Goal: Task Accomplishment & Management: Use online tool/utility

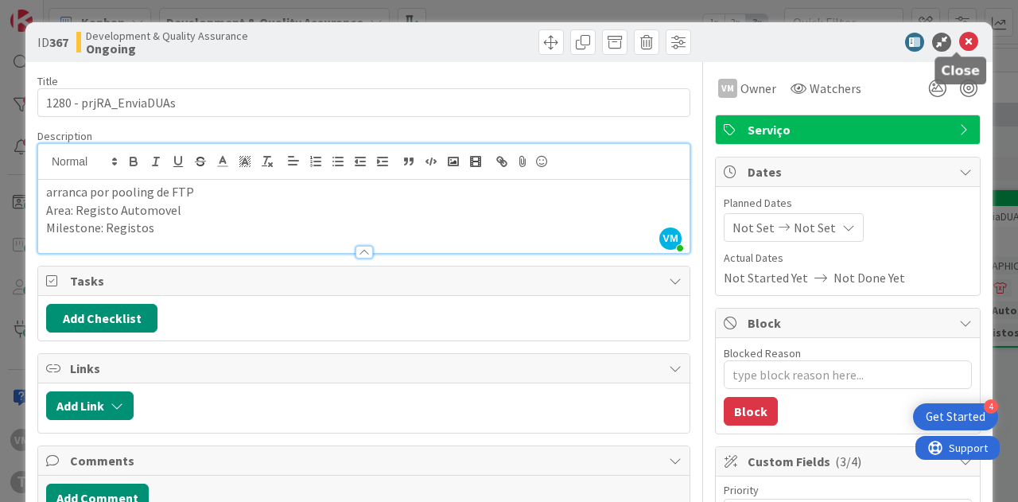
click at [962, 45] on icon at bounding box center [968, 42] width 19 height 19
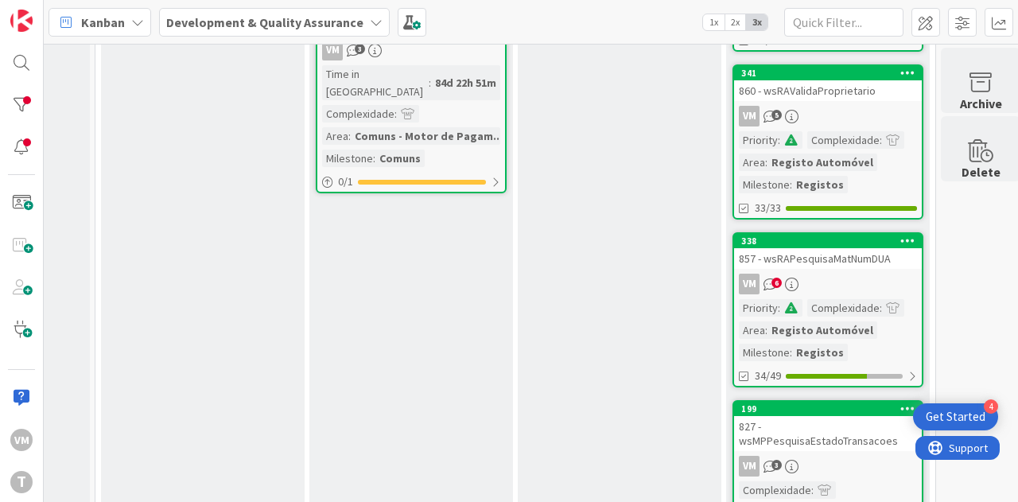
scroll to position [1034, 801]
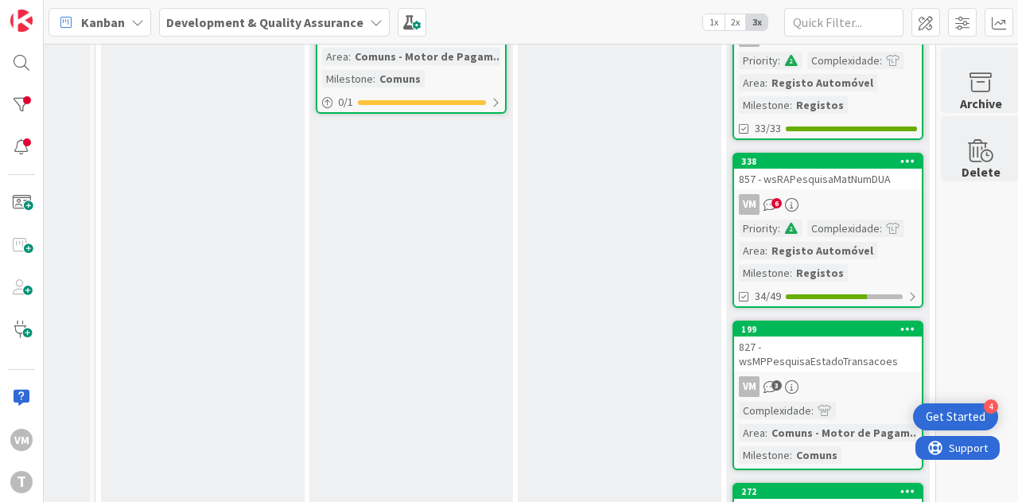
click at [841, 181] on div "857 - wsRAPesquisaMatNumDUA" at bounding box center [828, 179] width 188 height 21
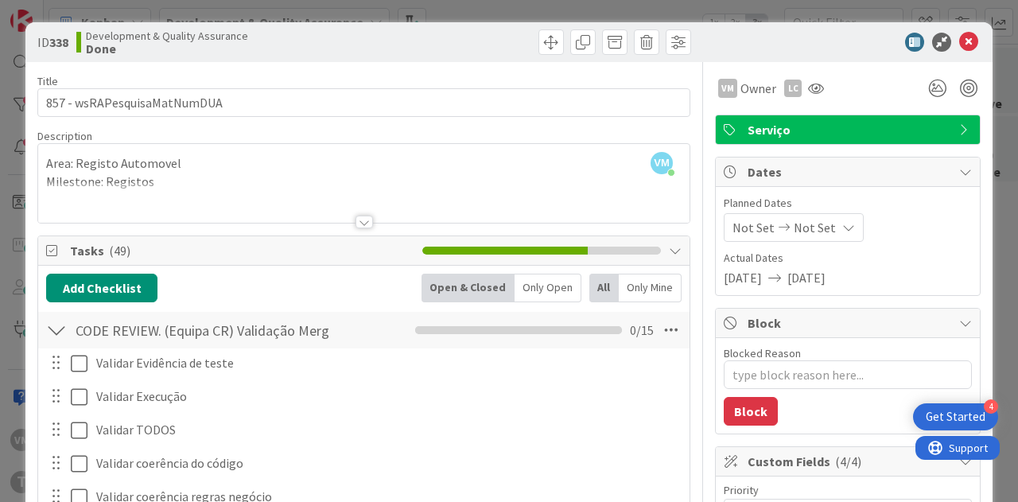
click at [360, 219] on div at bounding box center [364, 222] width 17 height 13
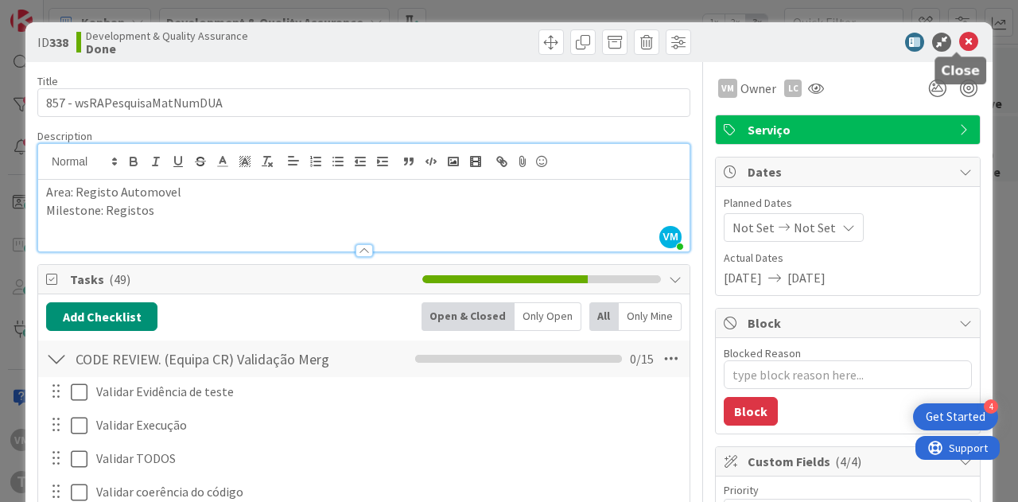
click at [959, 42] on icon at bounding box center [968, 42] width 19 height 19
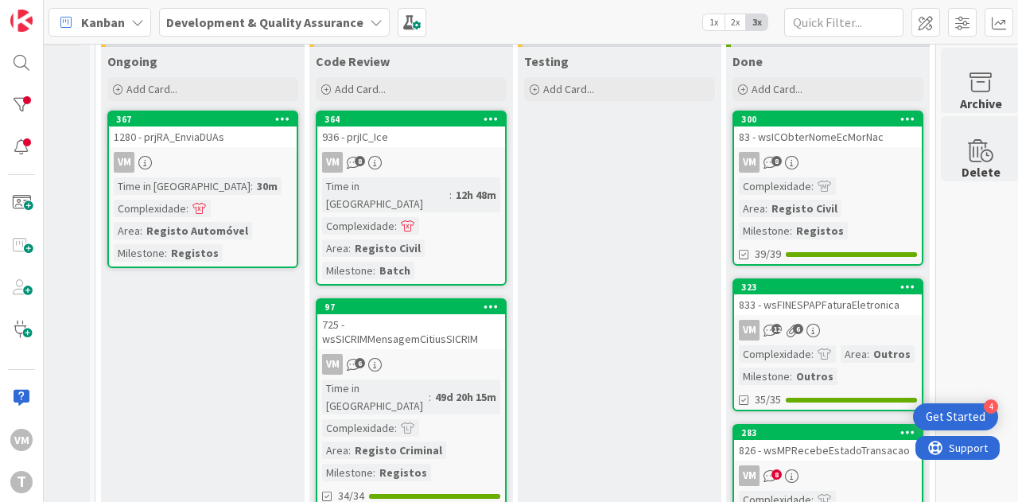
scroll to position [0, 801]
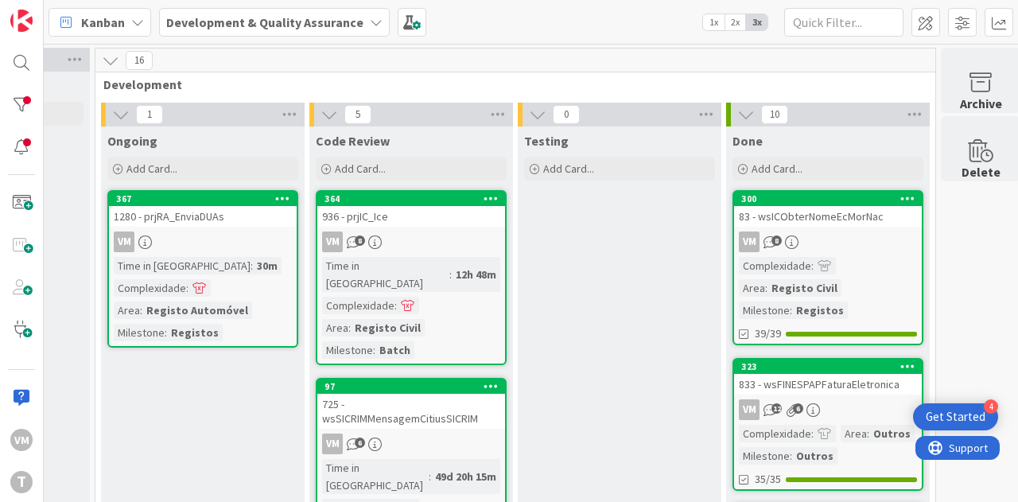
click at [850, 225] on div "83 - wsICObterNomeEcMorNac" at bounding box center [828, 216] width 188 height 21
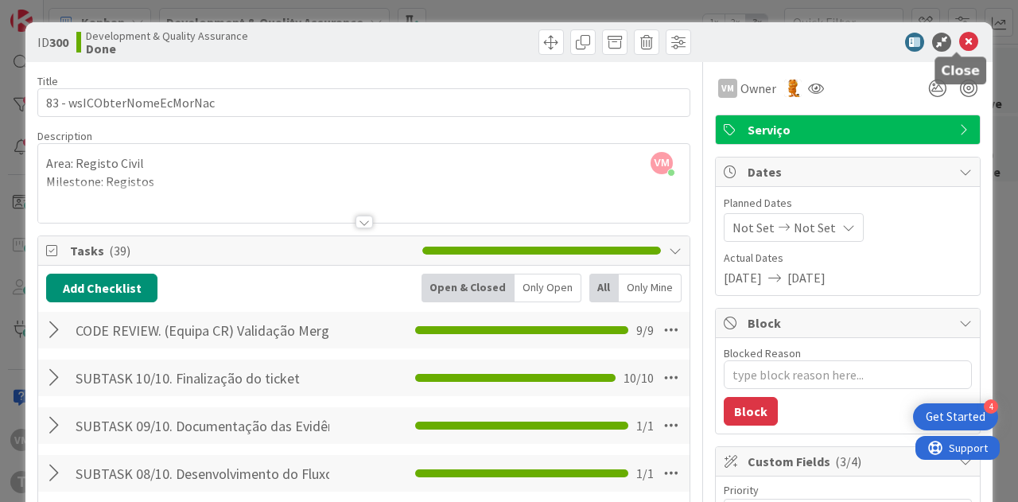
click at [959, 49] on icon at bounding box center [968, 42] width 19 height 19
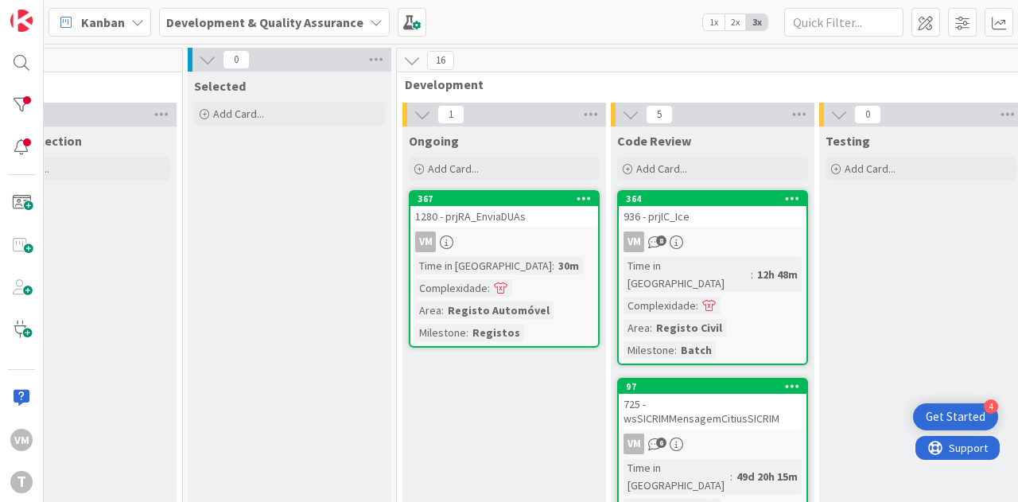
scroll to position [0, 515]
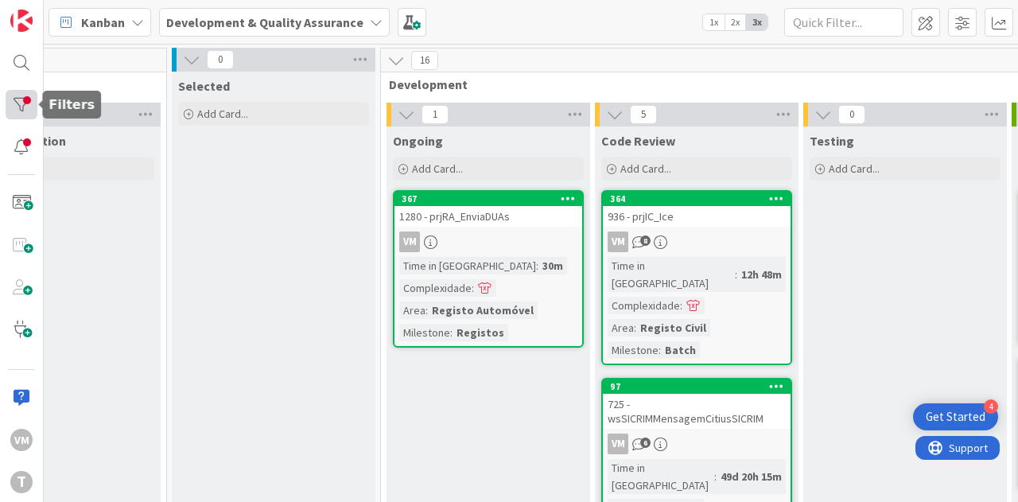
click at [33, 99] on div at bounding box center [22, 104] width 32 height 29
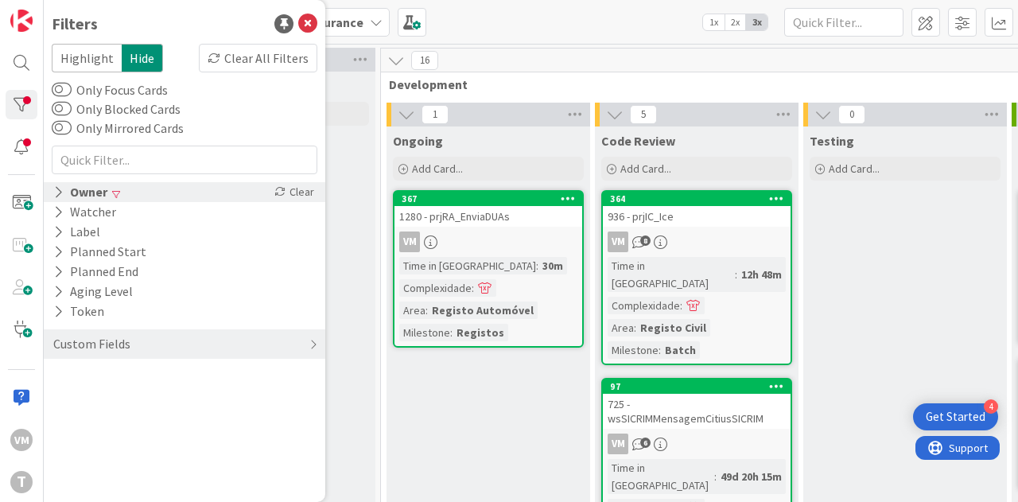
click at [302, 192] on div "Clear" at bounding box center [294, 192] width 46 height 20
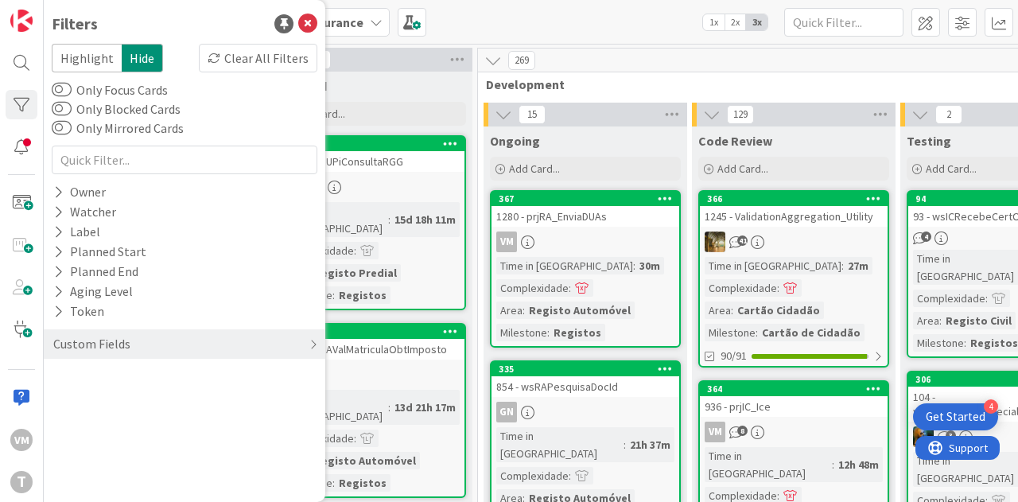
scroll to position [0, 421]
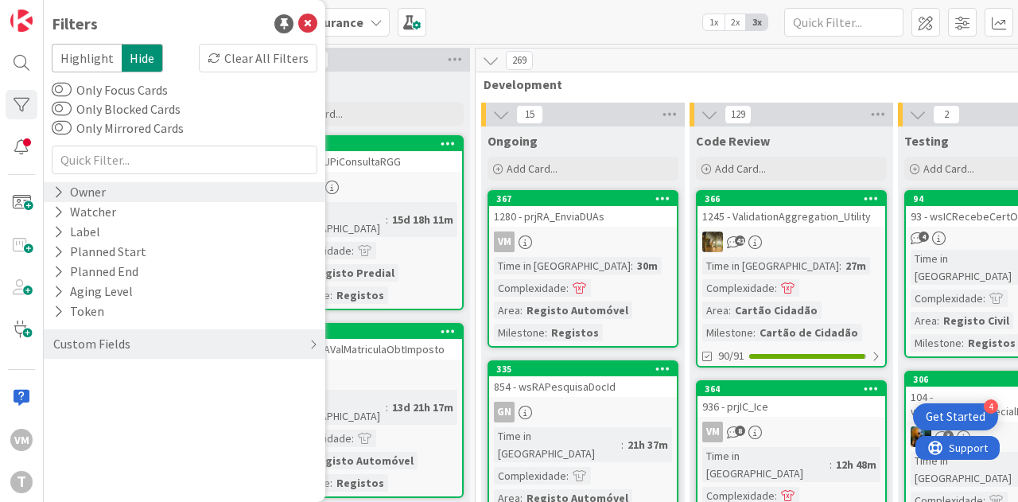
click at [79, 193] on div "Owner" at bounding box center [80, 192] width 56 height 20
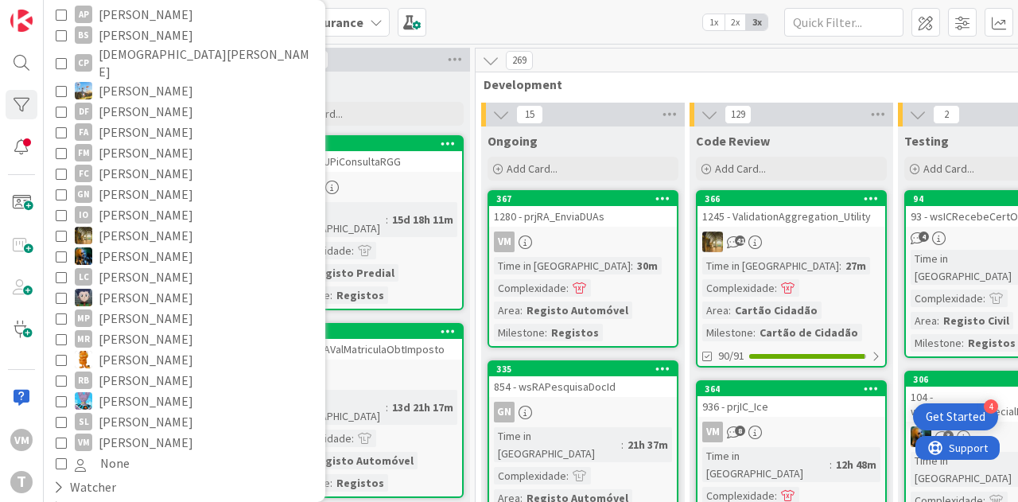
scroll to position [339, 0]
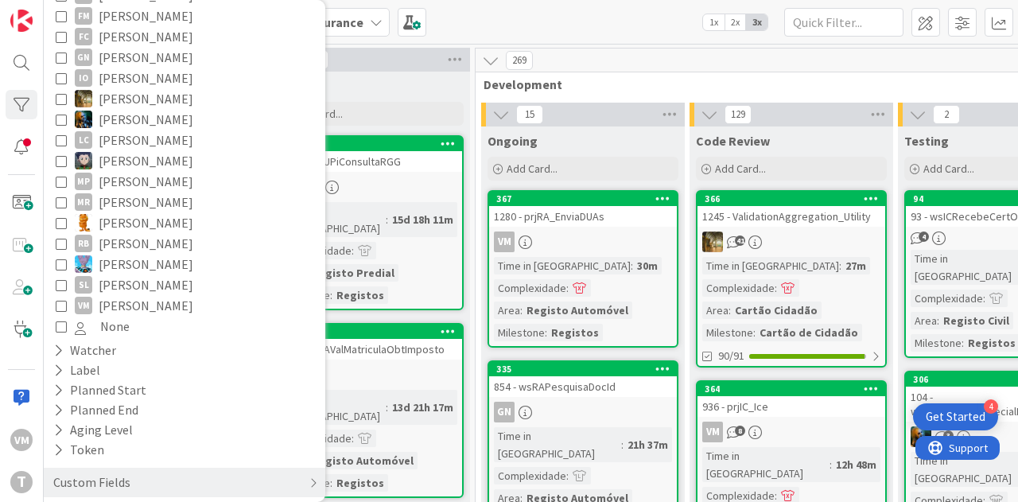
click at [64, 300] on icon at bounding box center [61, 305] width 11 height 11
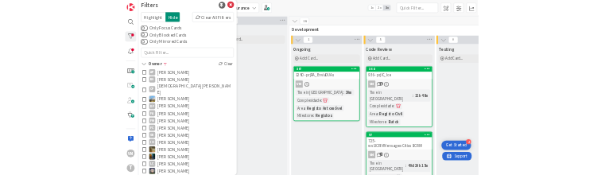
scroll to position [0, 0]
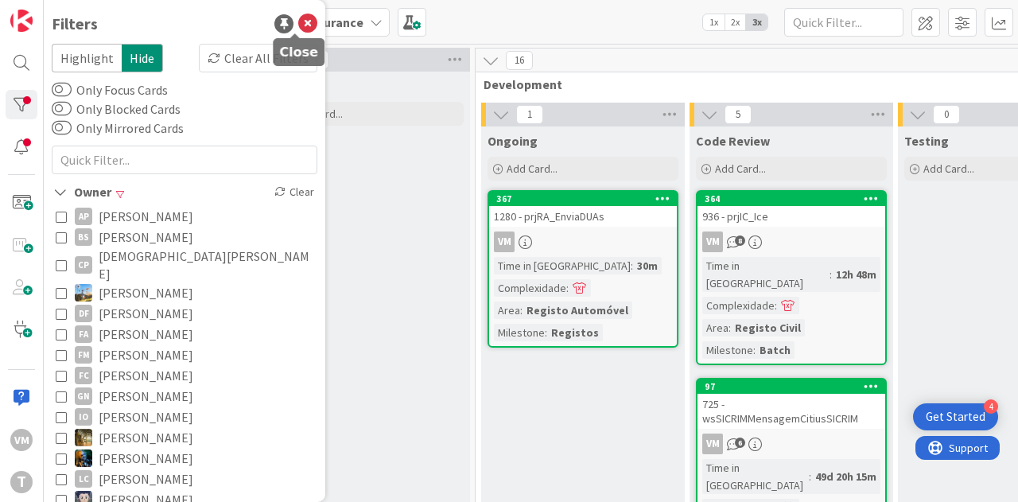
click at [298, 27] on icon at bounding box center [307, 23] width 19 height 19
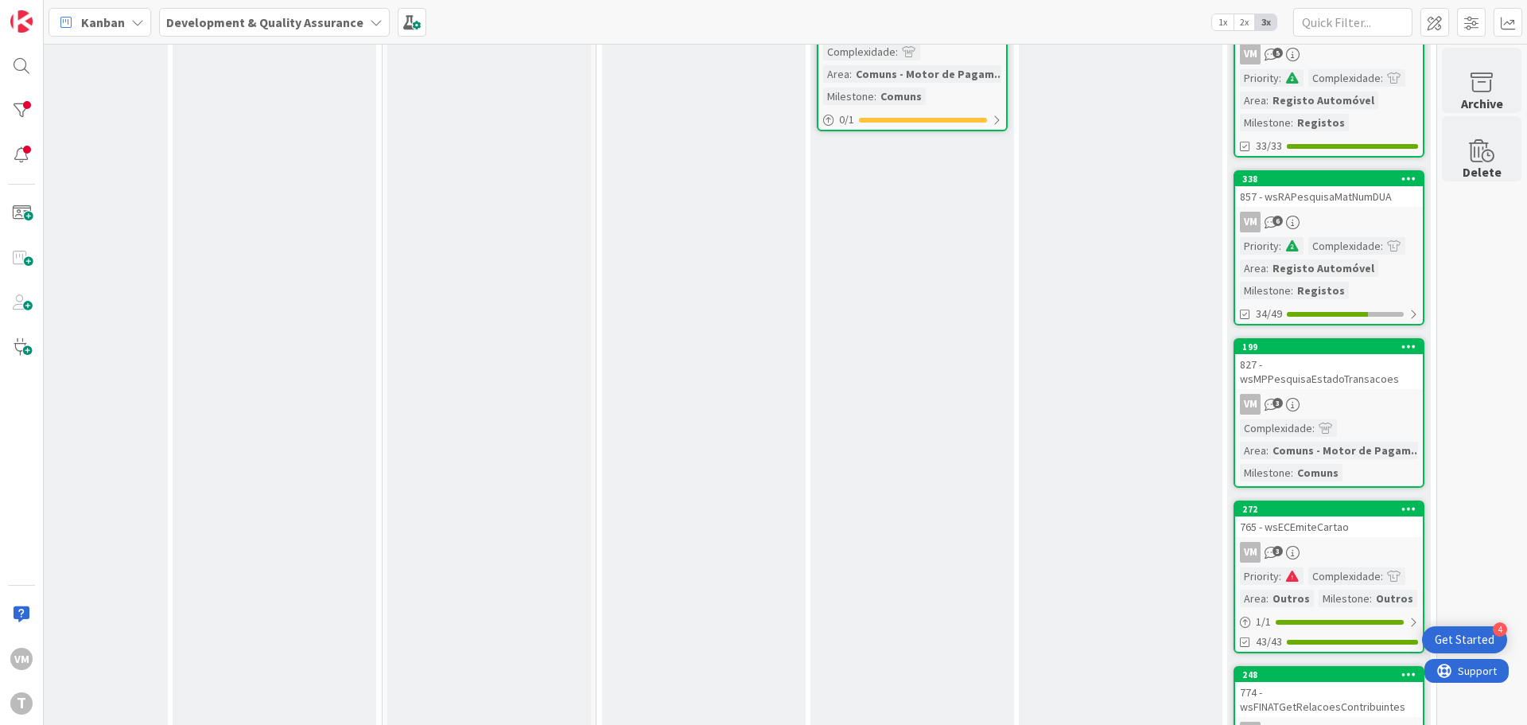
scroll to position [1034, 312]
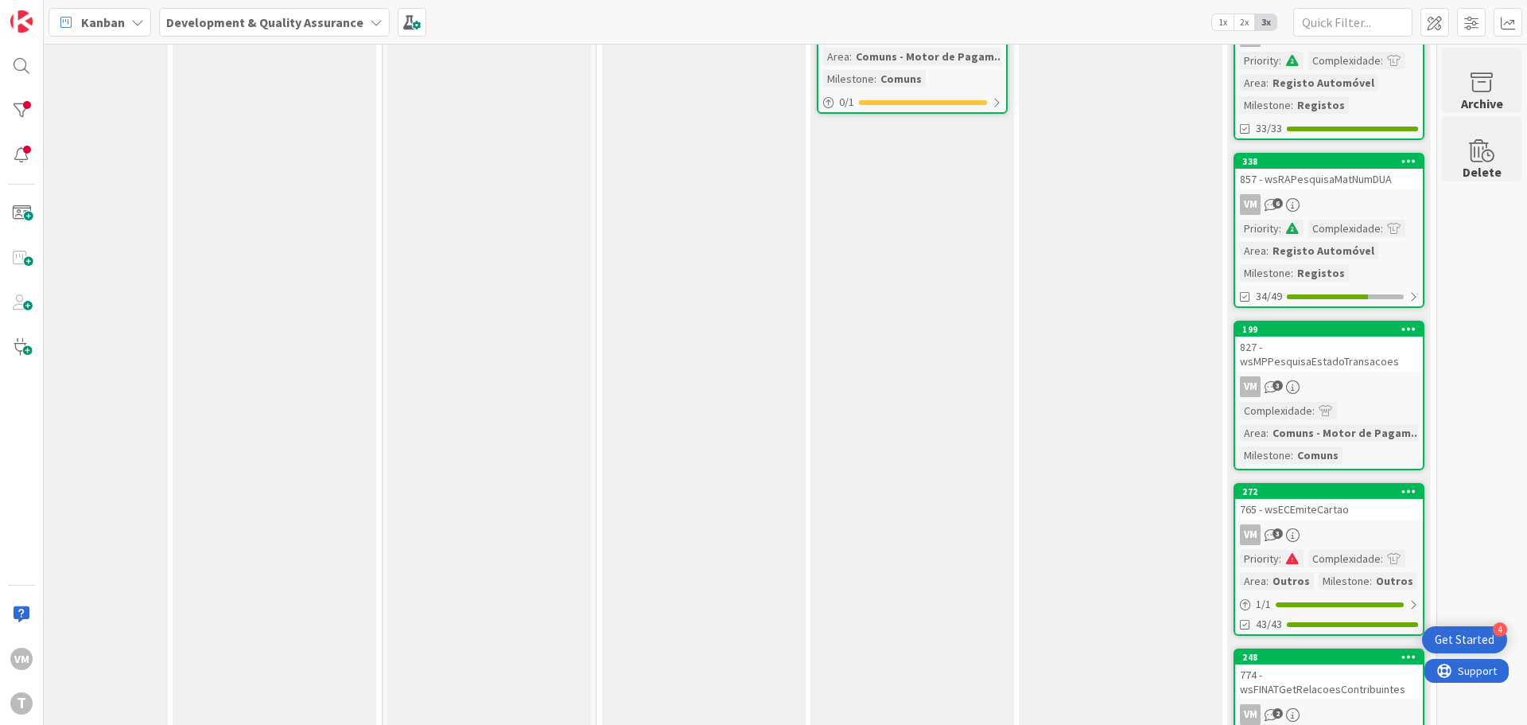
click at [1017, 501] on link "272 765 - wsECEmiteCartao VM 3 Priority : Complexidade : Area : Outros Mileston…" at bounding box center [1329, 559] width 191 height 153
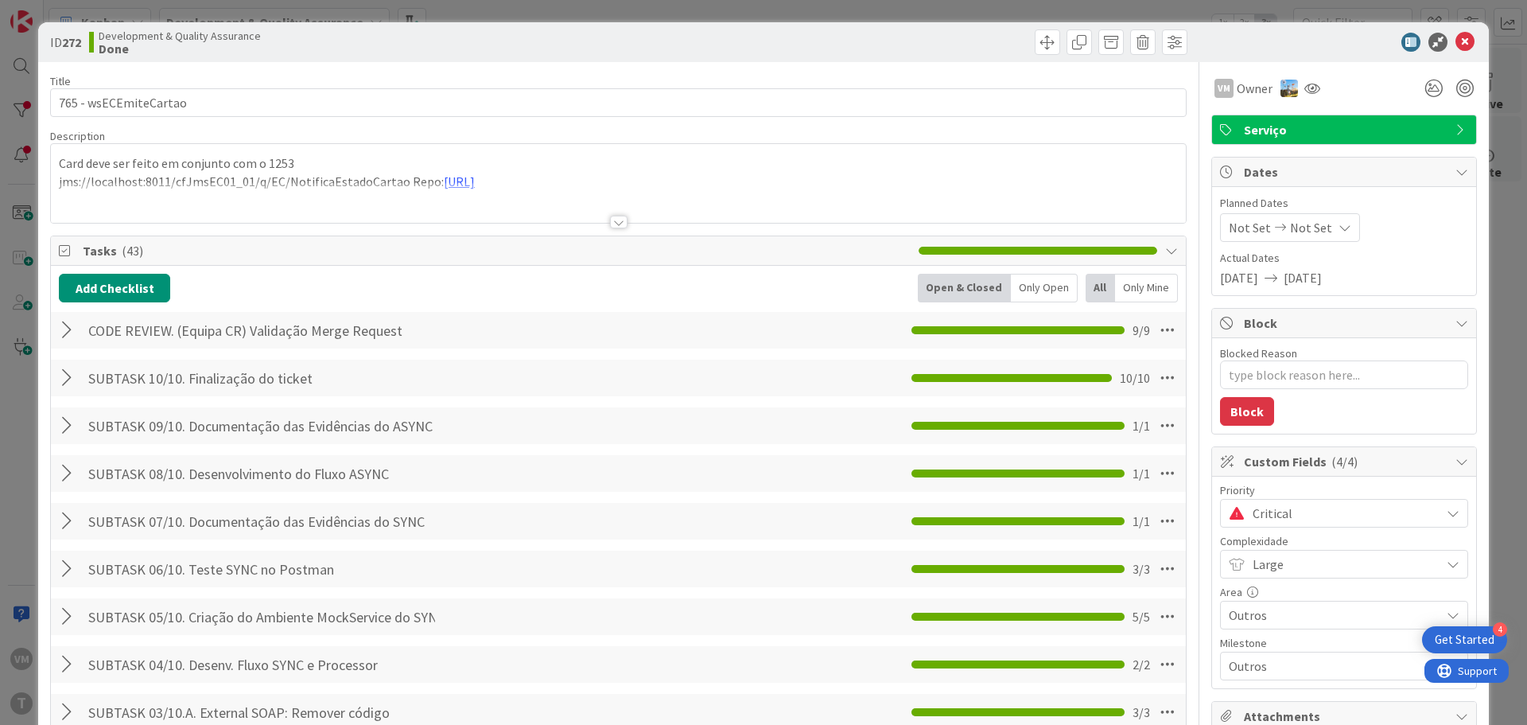
type textarea "x"
click at [1017, 43] on icon at bounding box center [1465, 42] width 19 height 19
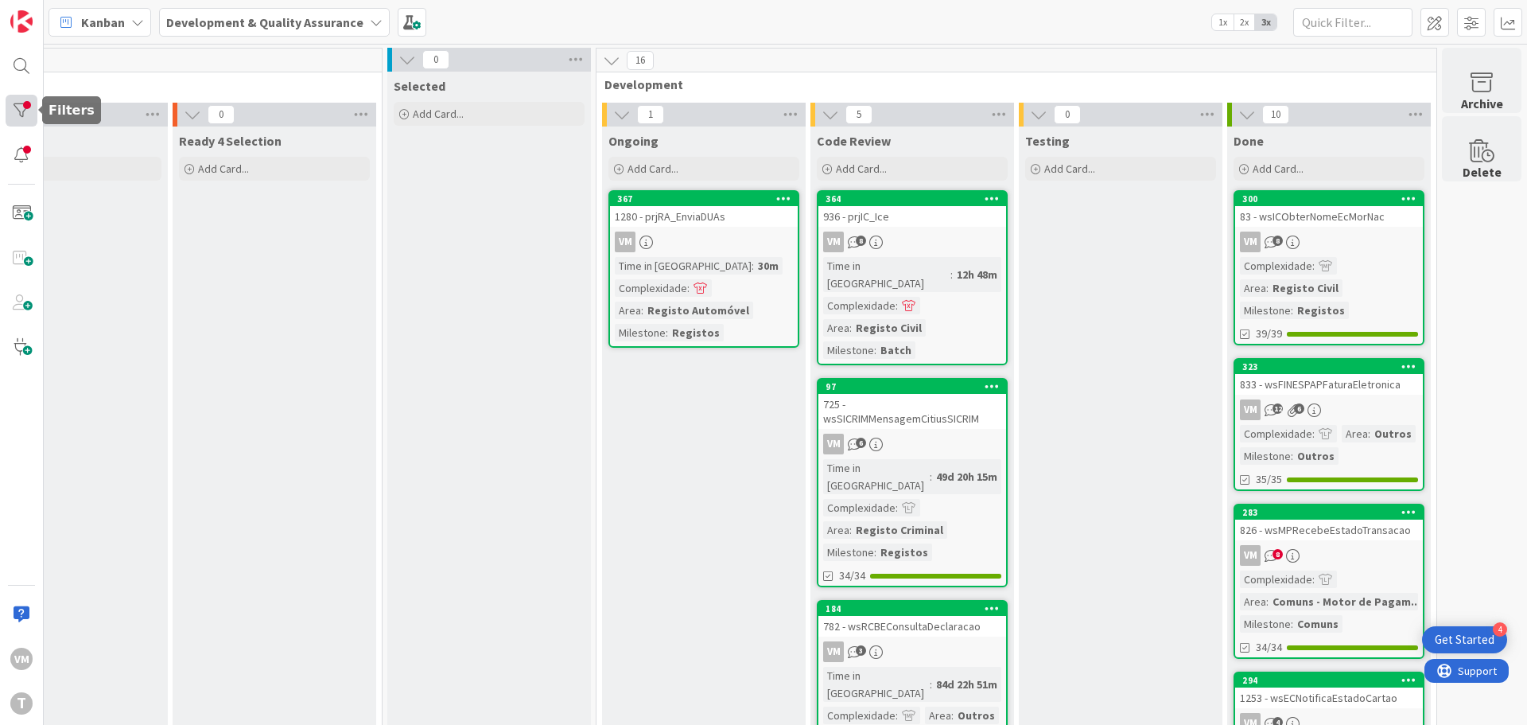
click at [16, 112] on div at bounding box center [22, 111] width 32 height 32
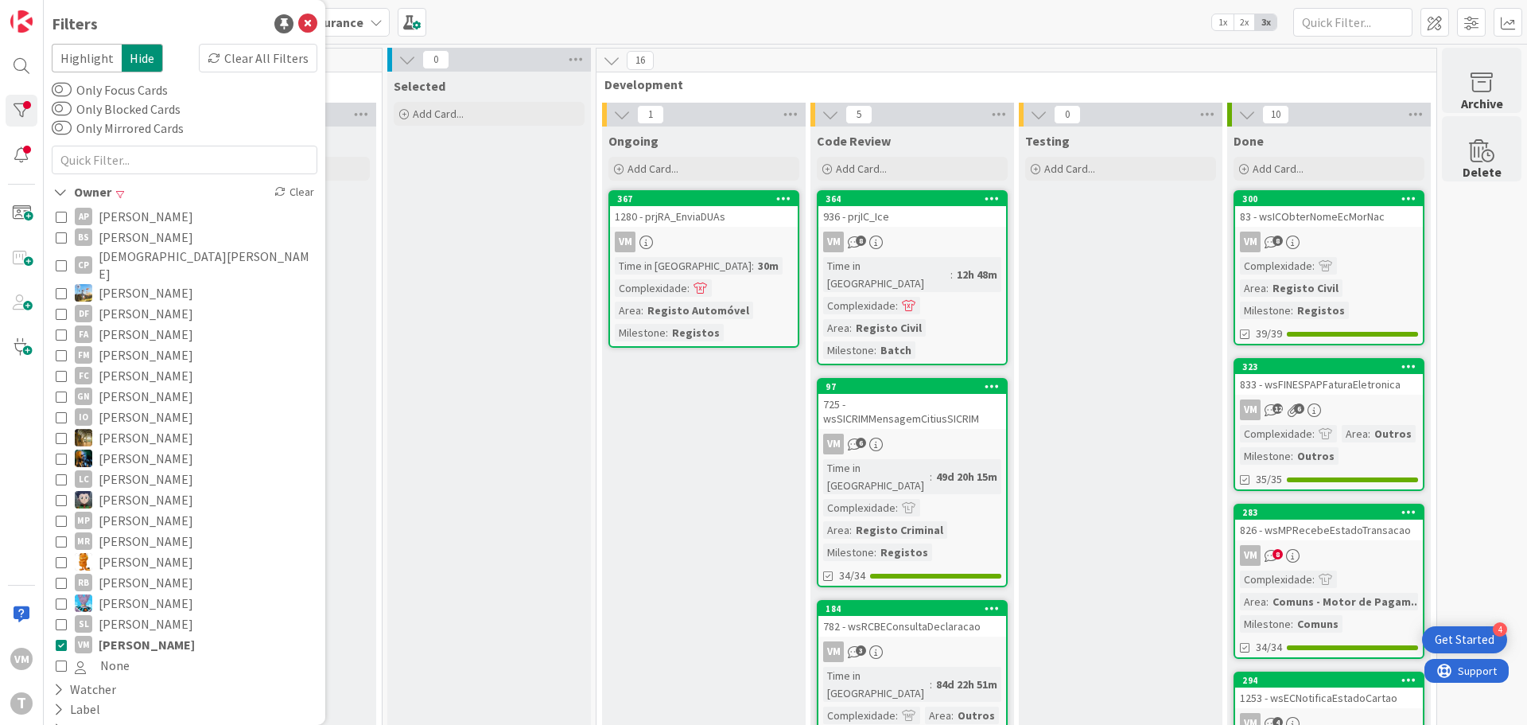
click at [60, 501] on icon at bounding box center [61, 644] width 11 height 11
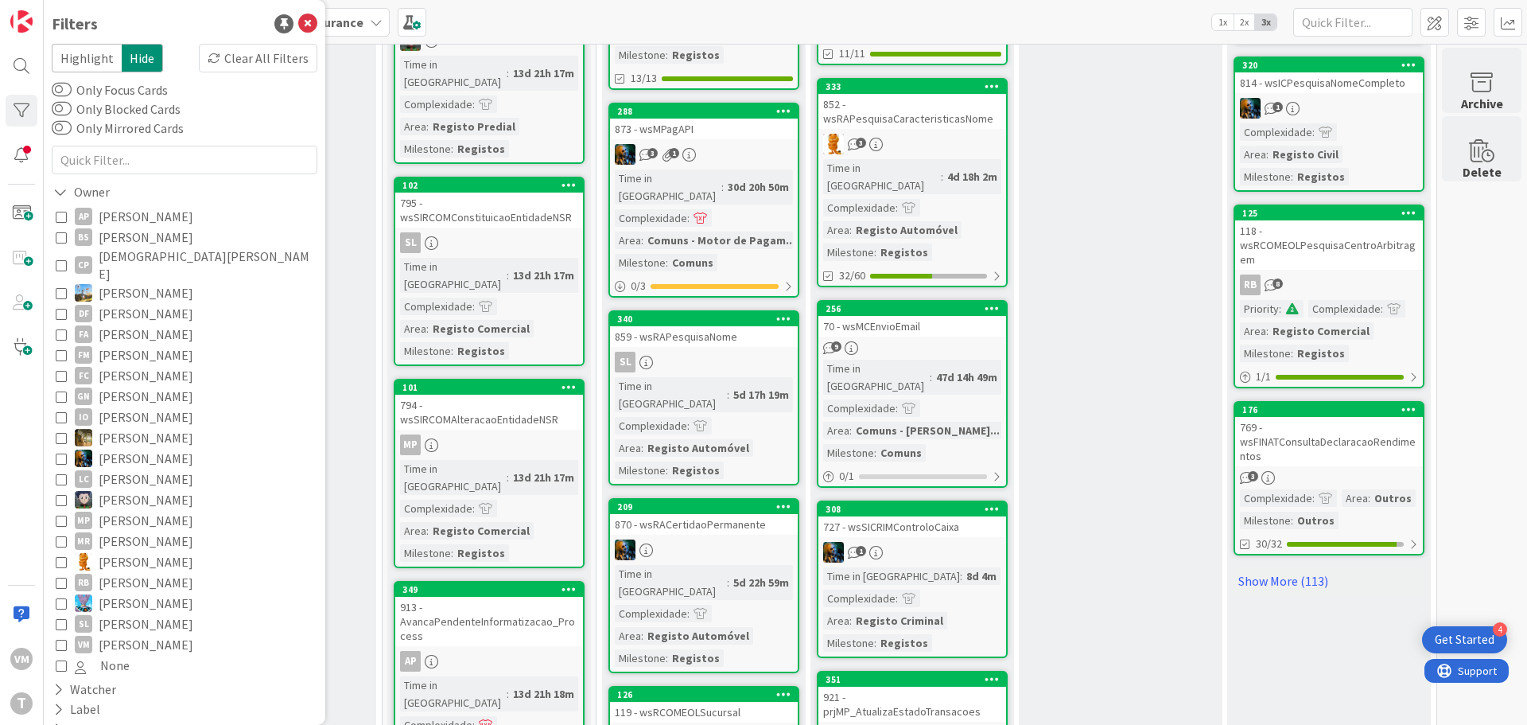
scroll to position [1368, 312]
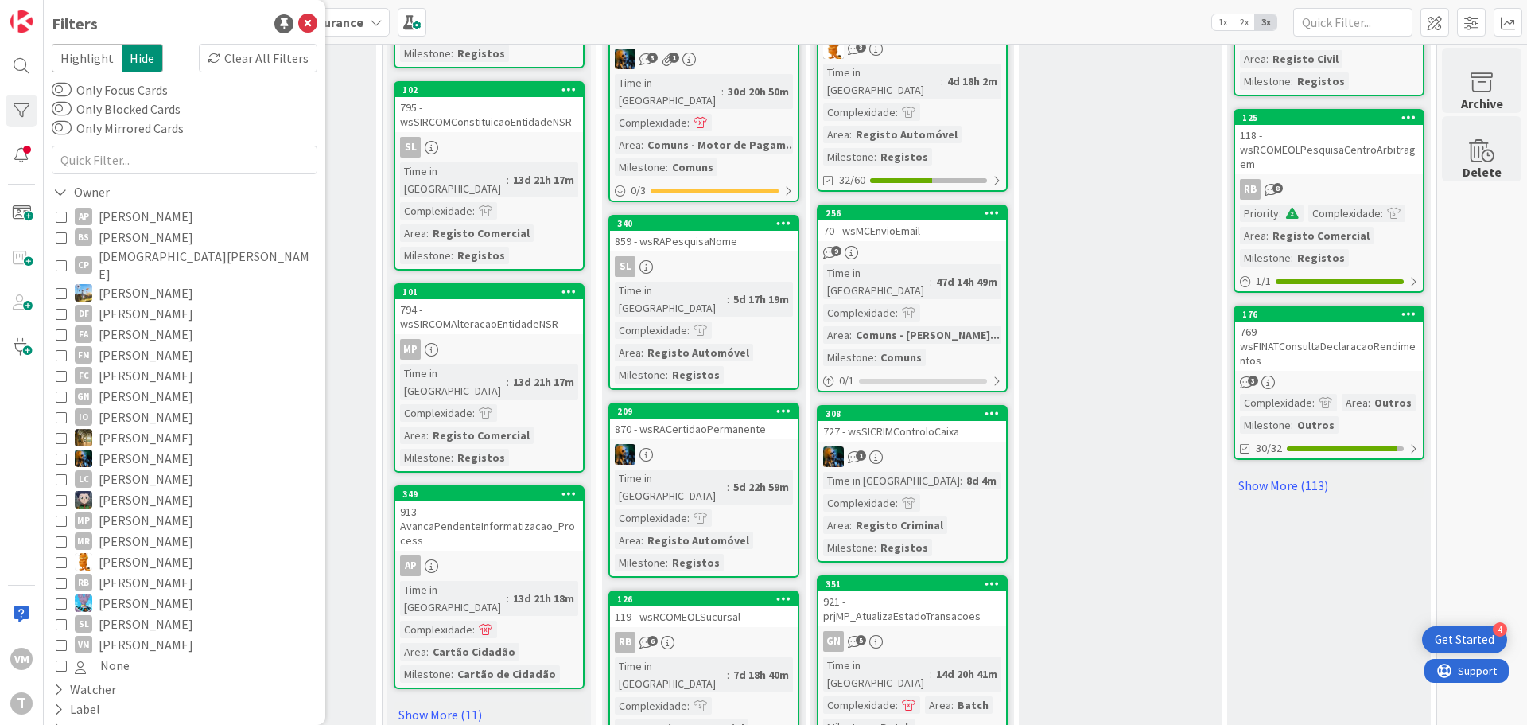
click at [61, 501] on icon at bounding box center [61, 644] width 11 height 11
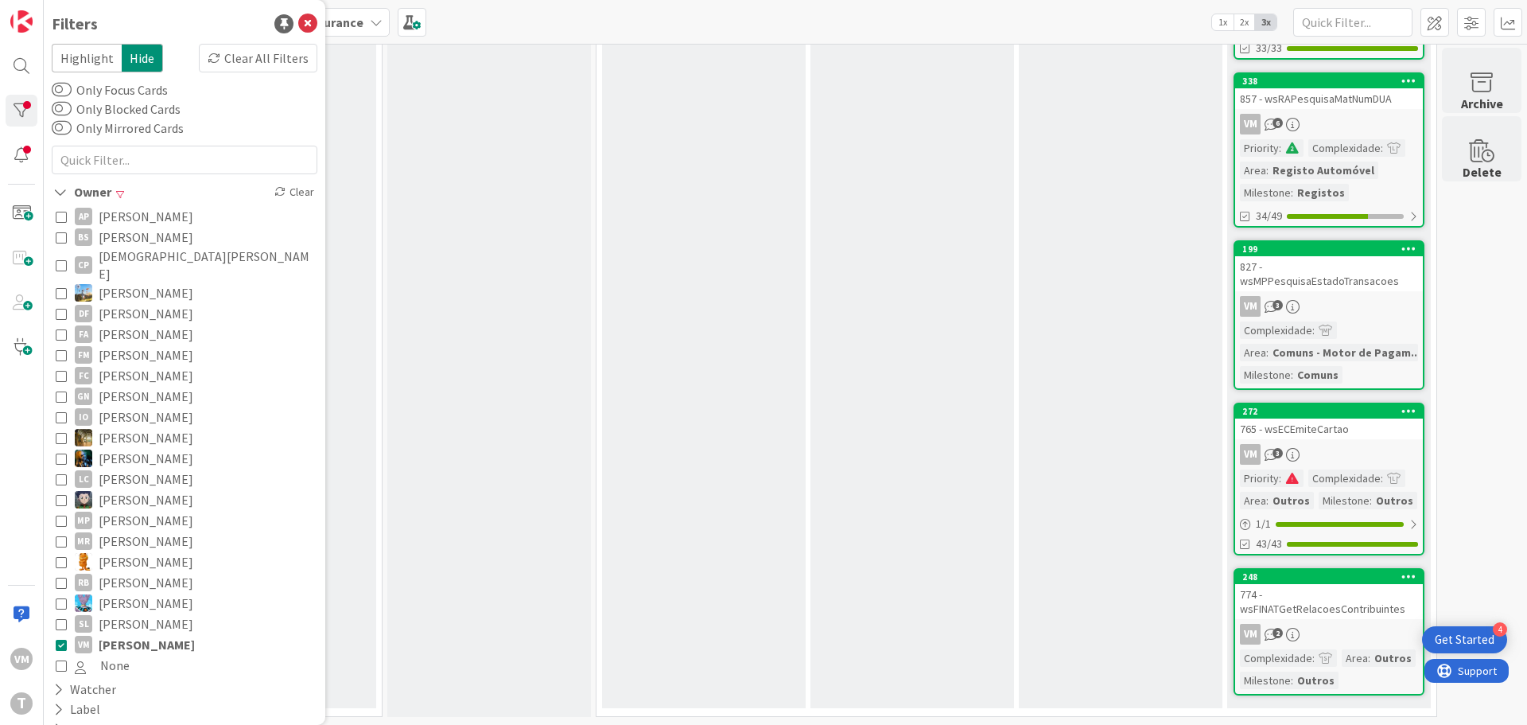
scroll to position [1112, 312]
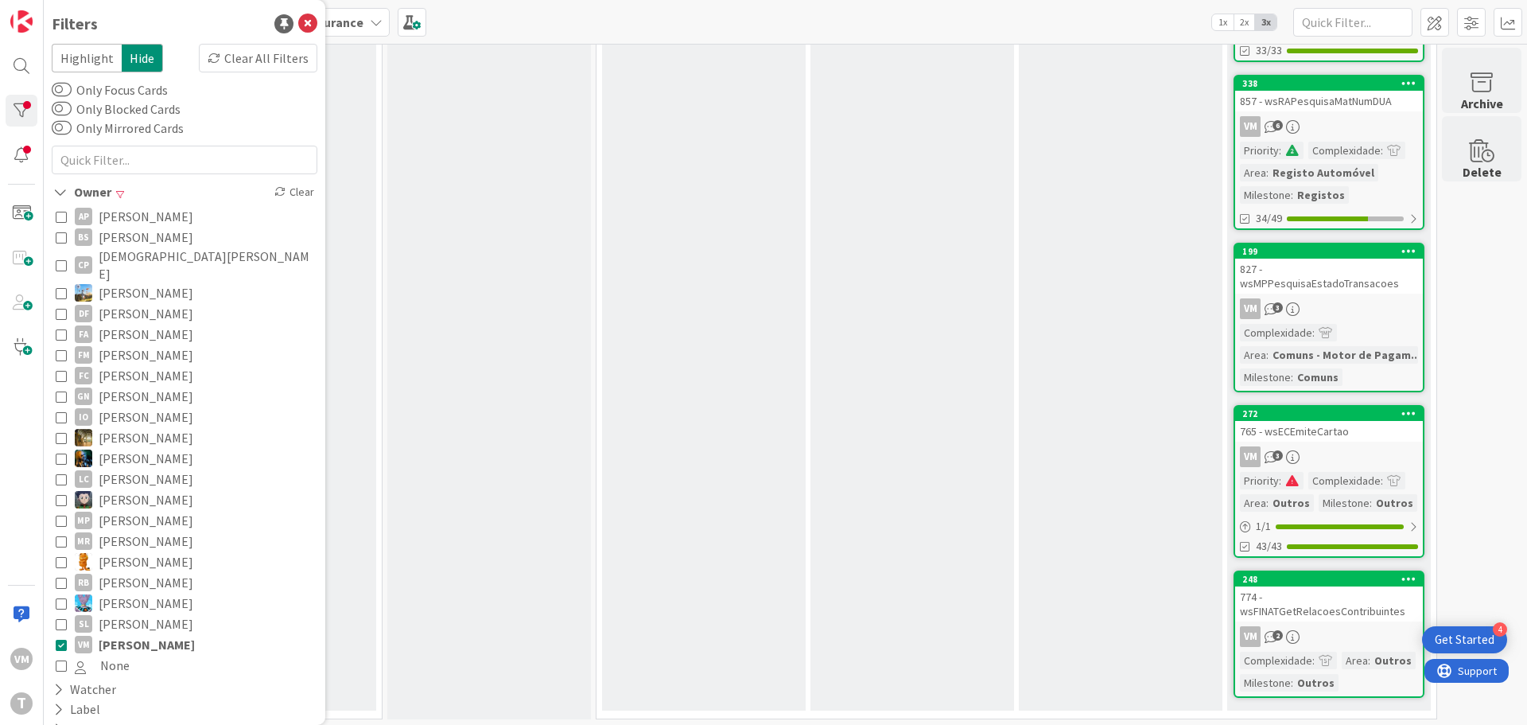
click at [65, 501] on icon at bounding box center [61, 644] width 11 height 11
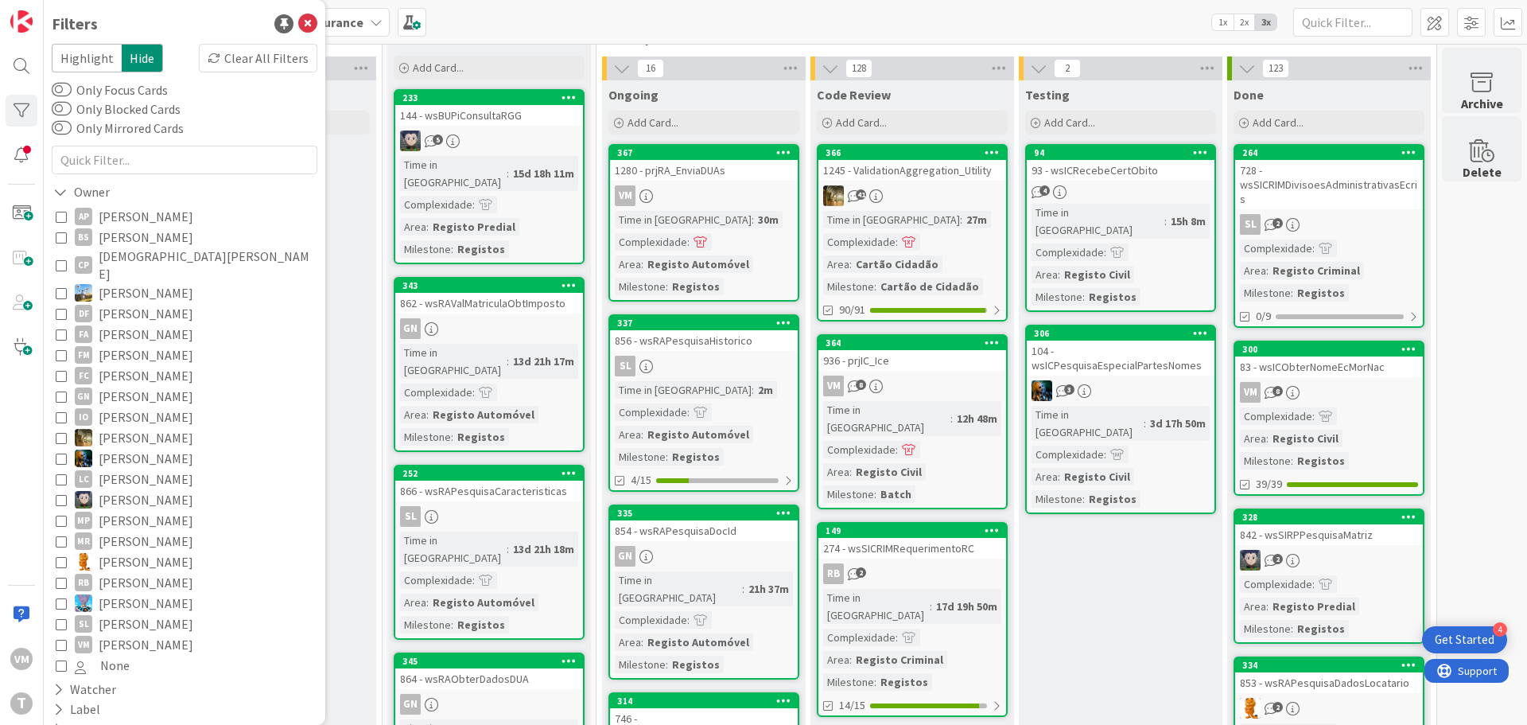
scroll to position [0, 312]
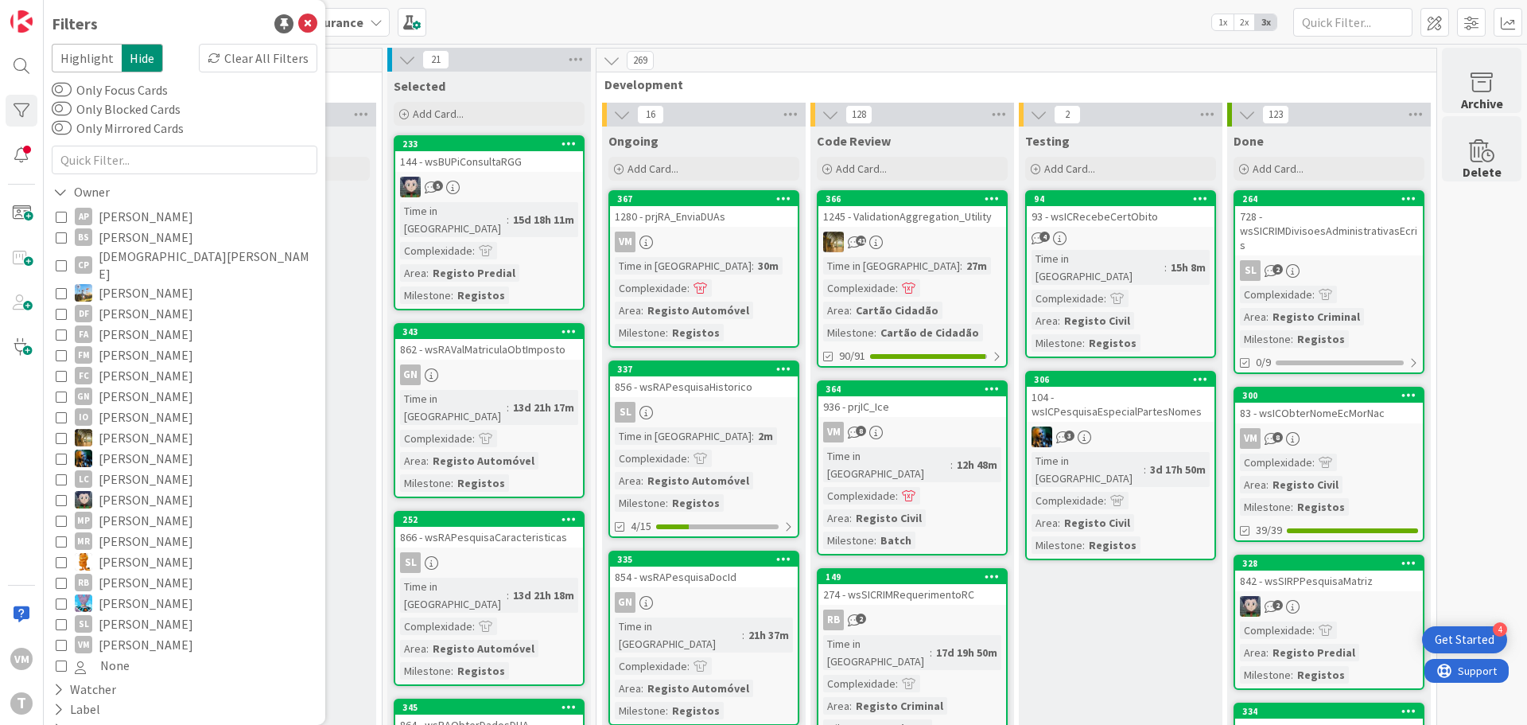
click at [64, 501] on icon at bounding box center [61, 644] width 11 height 11
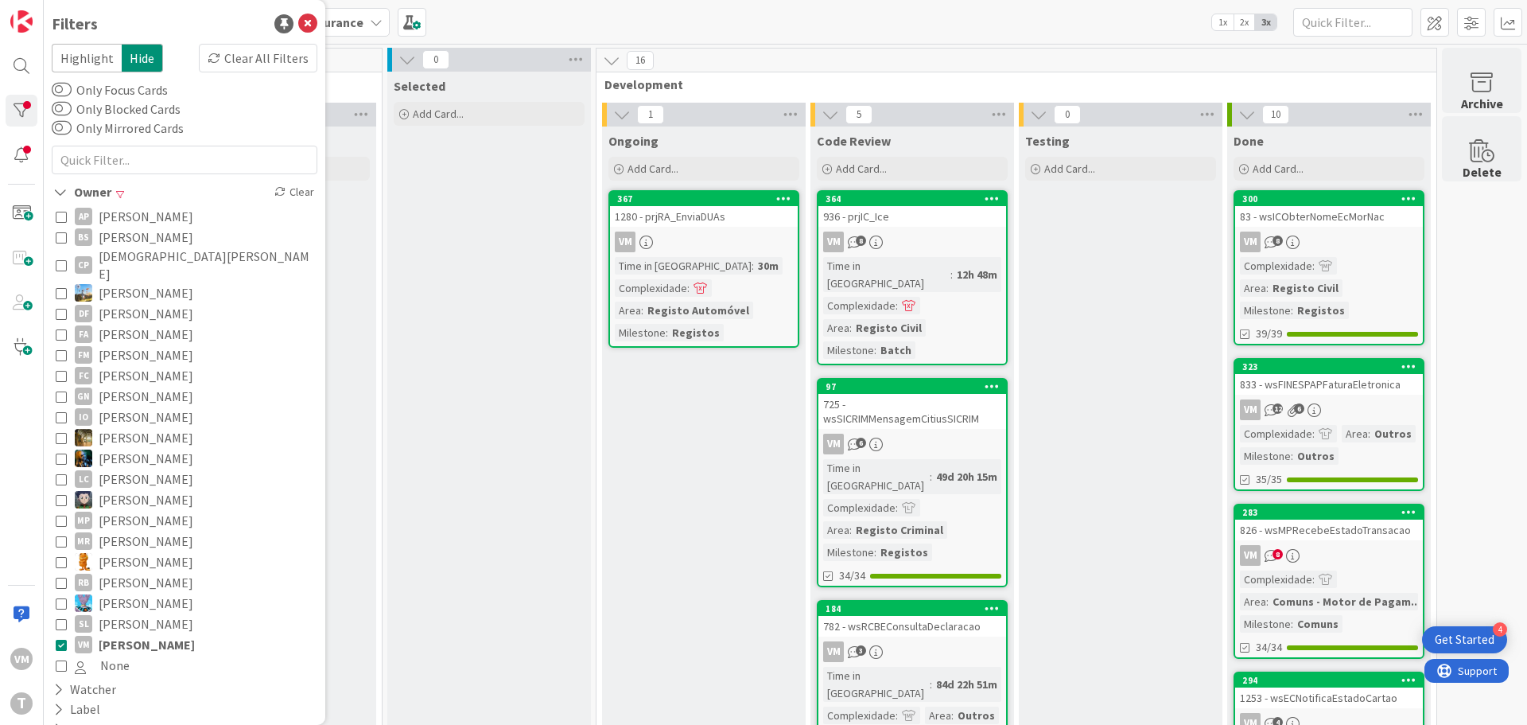
click at [711, 232] on div "VM" at bounding box center [704, 241] width 188 height 21
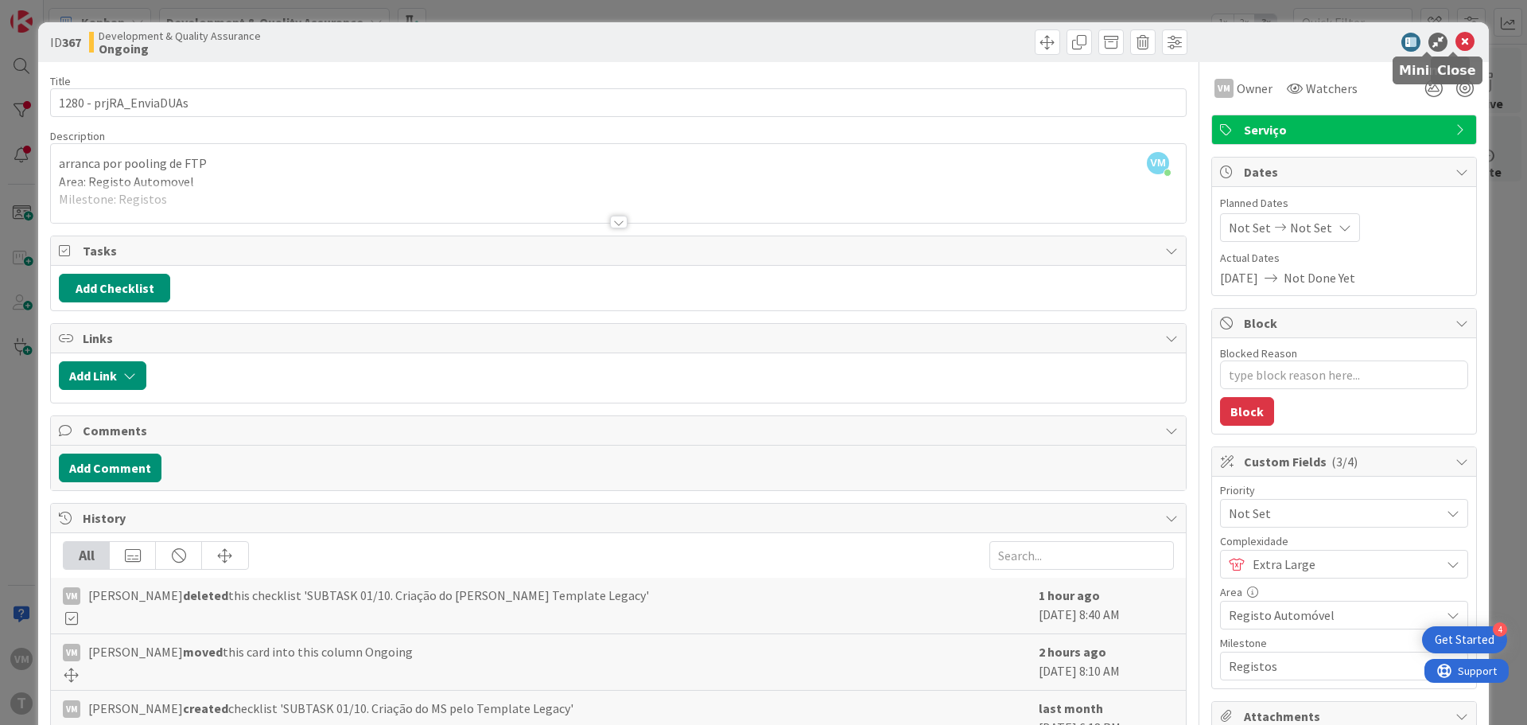
click at [1017, 42] on icon at bounding box center [1465, 42] width 19 height 19
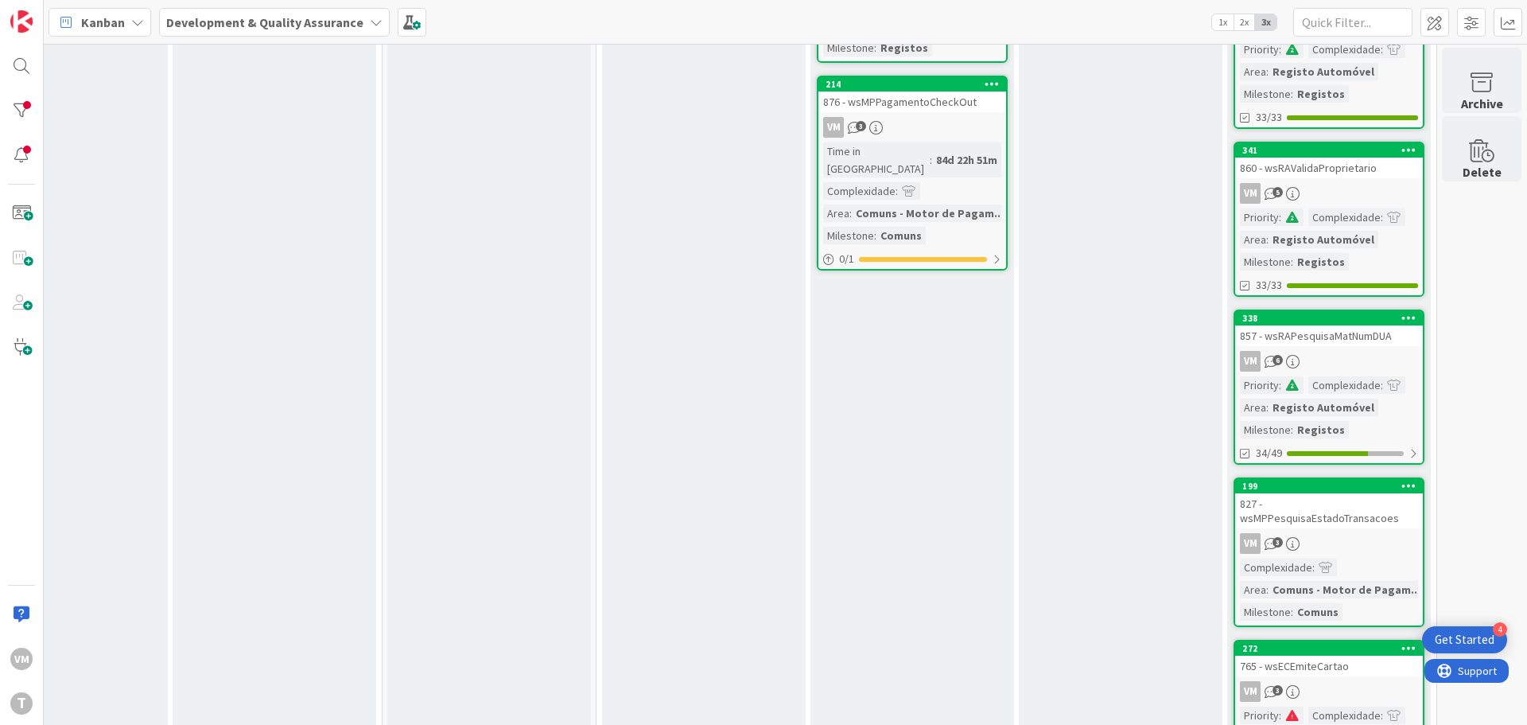
scroll to position [1034, 312]
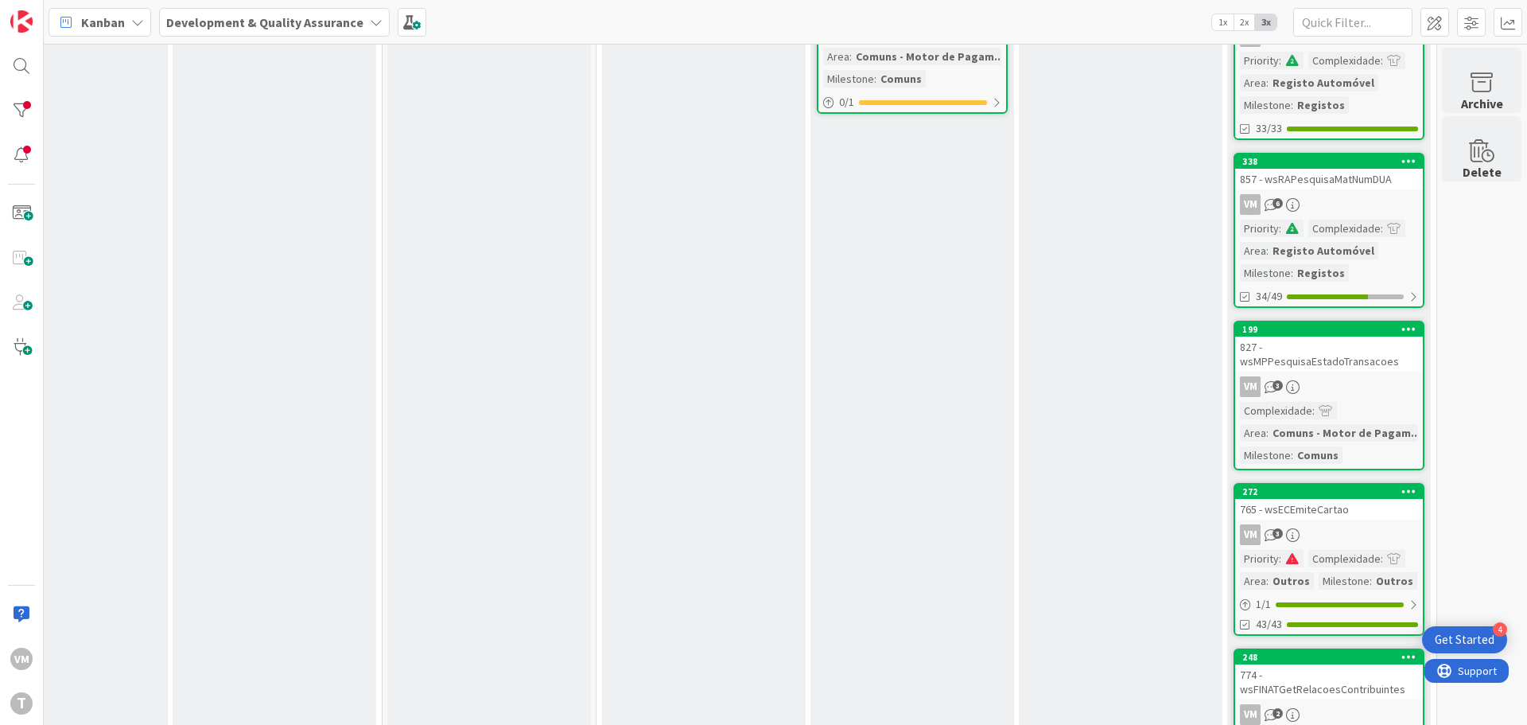
click at [1017, 197] on div "VM 6" at bounding box center [1329, 204] width 188 height 21
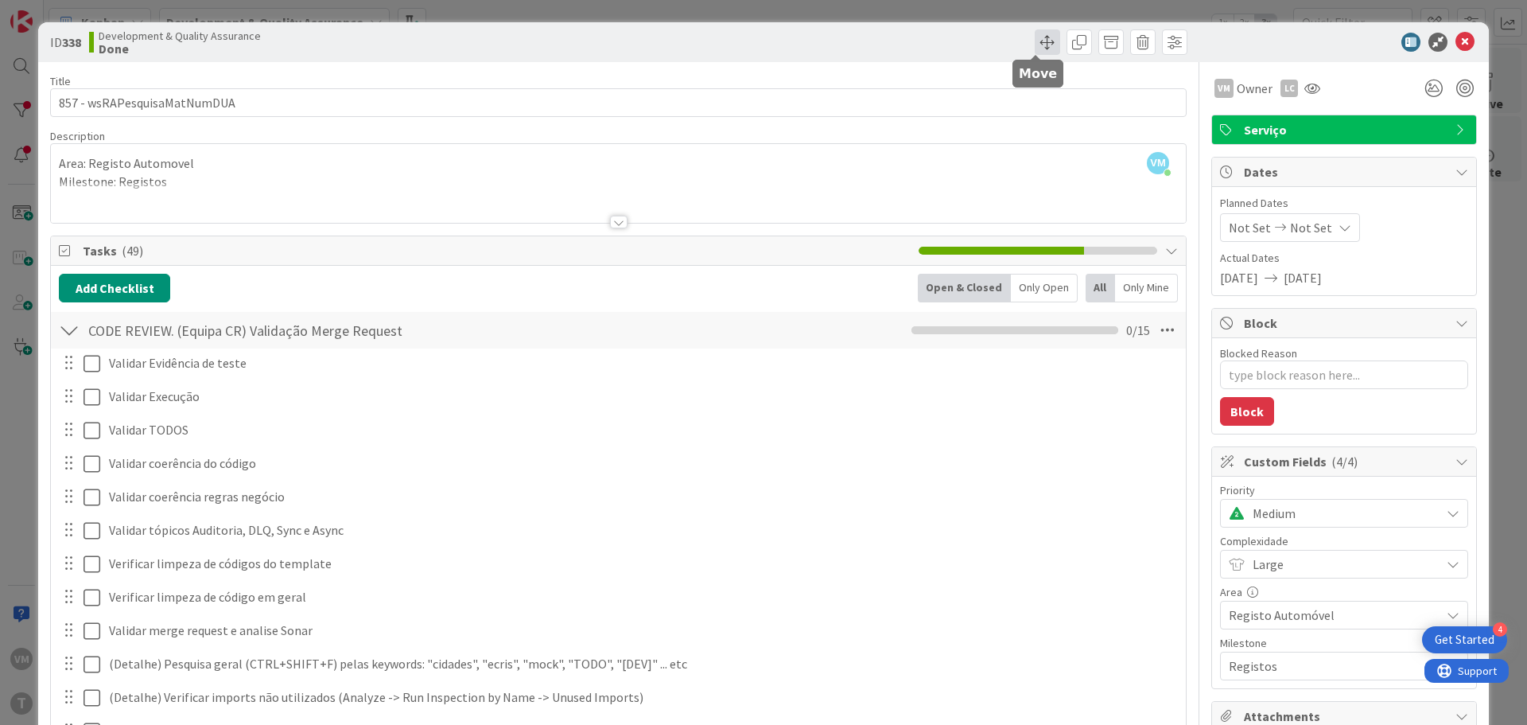
click at [1017, 47] on span at bounding box center [1047, 41] width 25 height 25
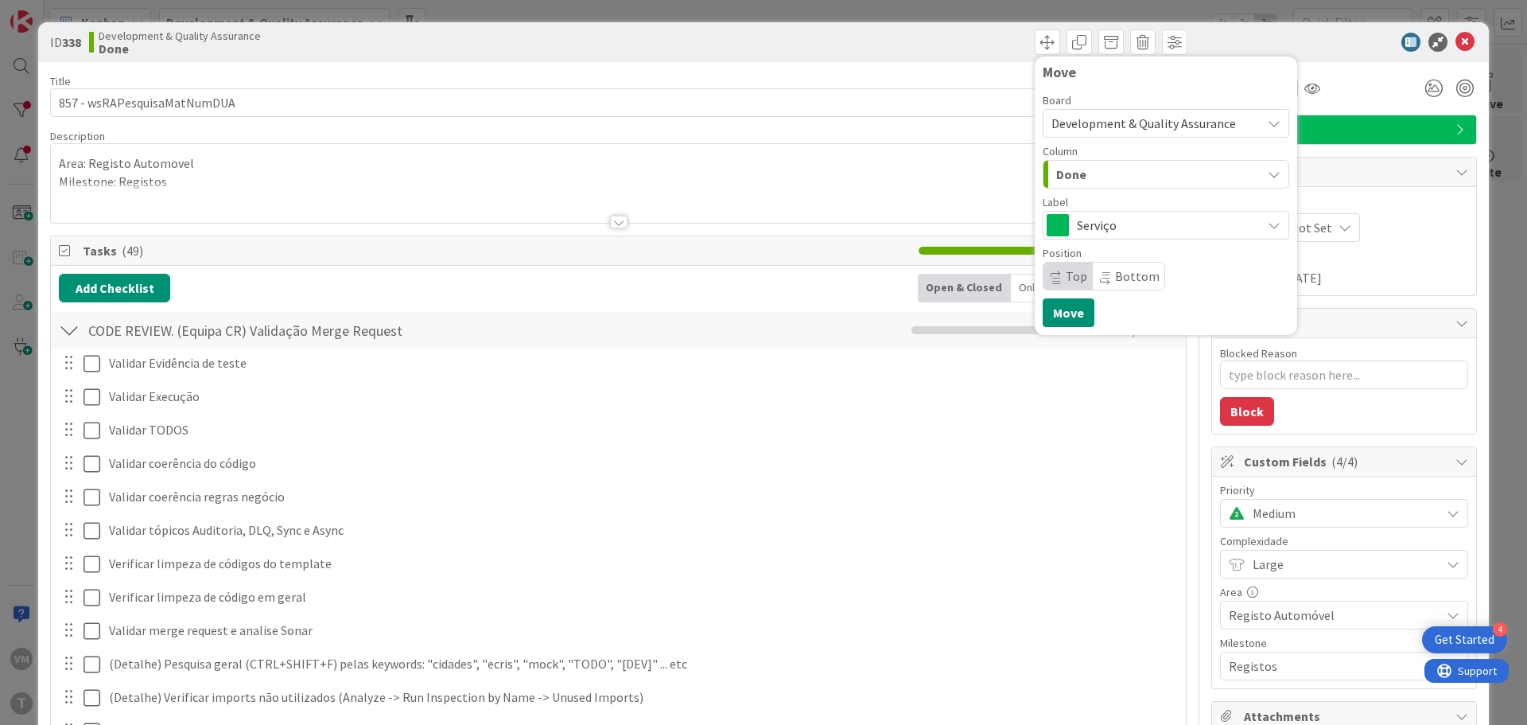
click at [1017, 174] on div "Done" at bounding box center [1156, 173] width 209 height 25
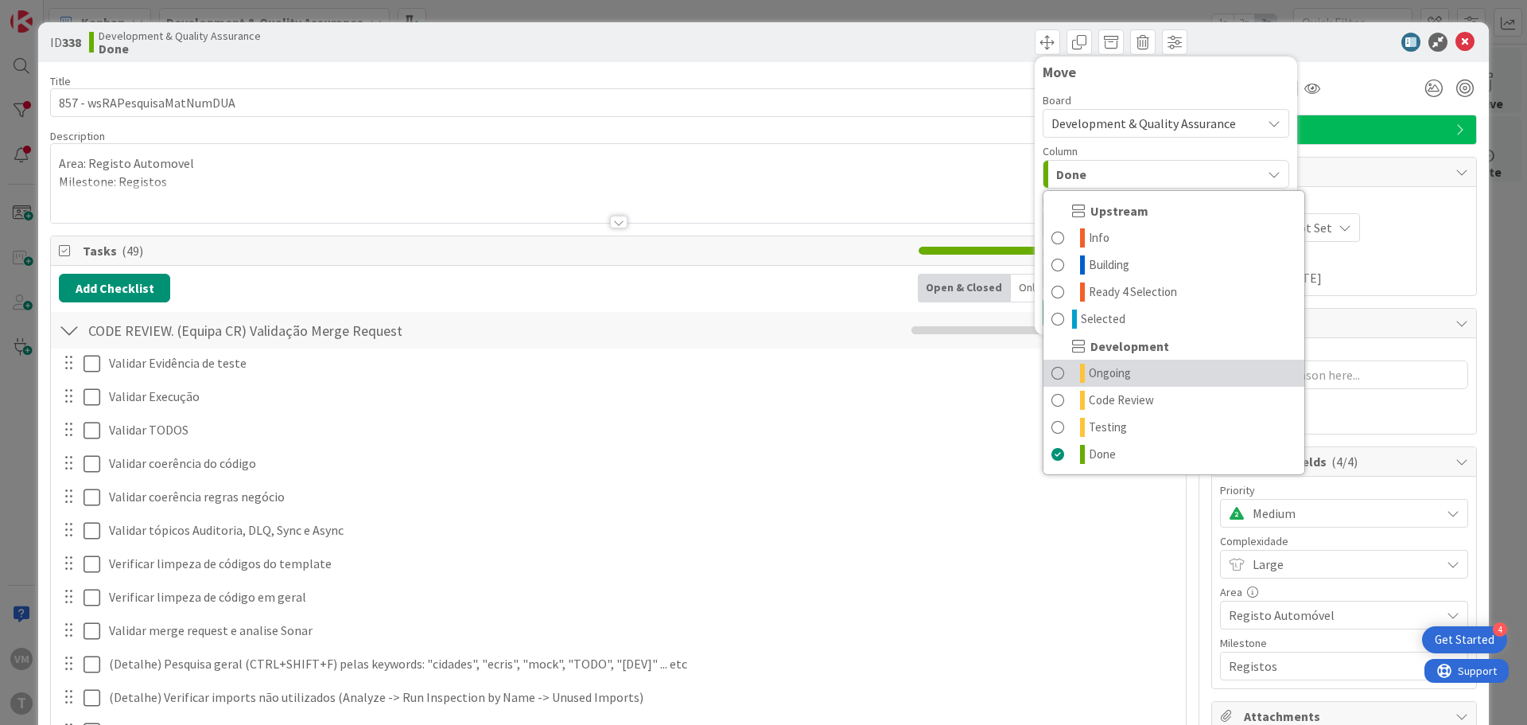
click at [1017, 375] on span "Ongoing" at bounding box center [1110, 372] width 42 height 19
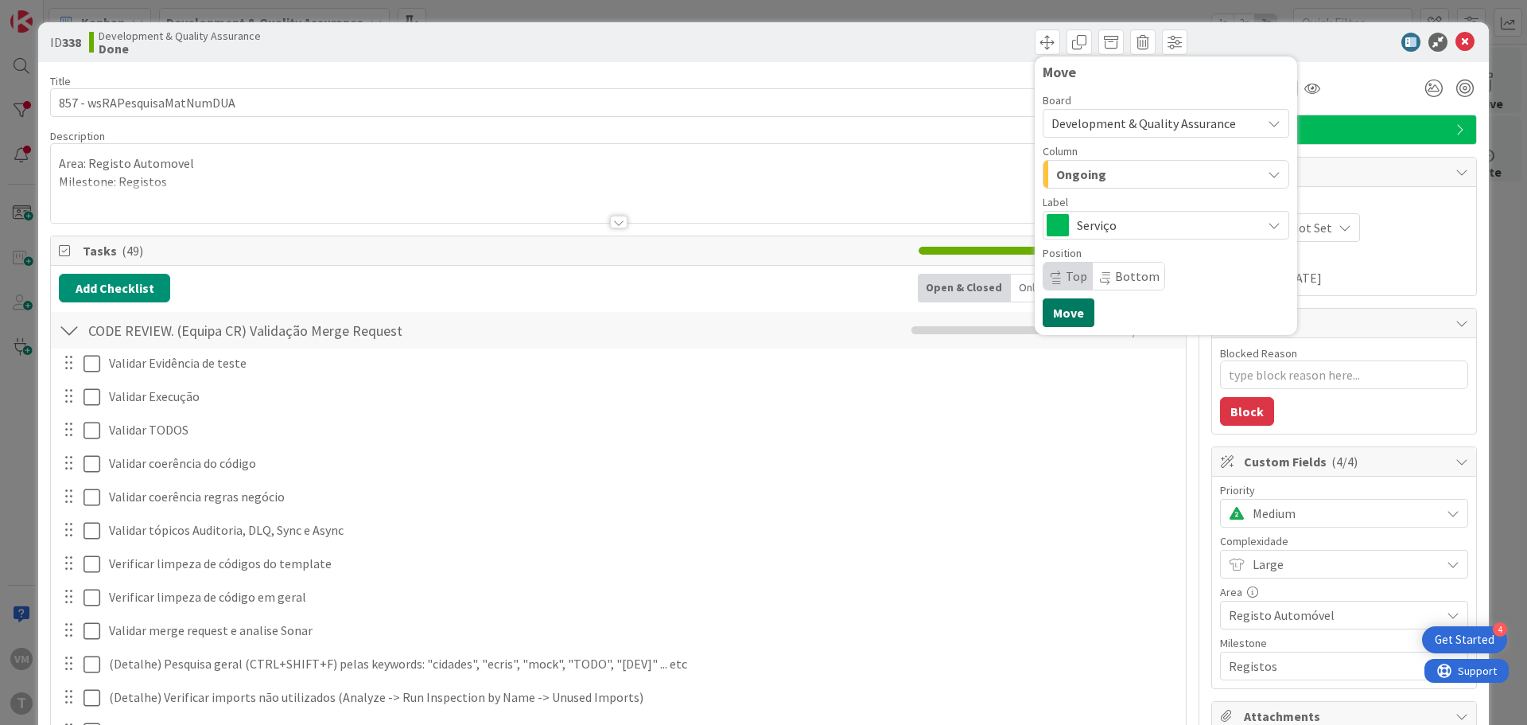
click at [1017, 314] on button "Move" at bounding box center [1069, 312] width 52 height 29
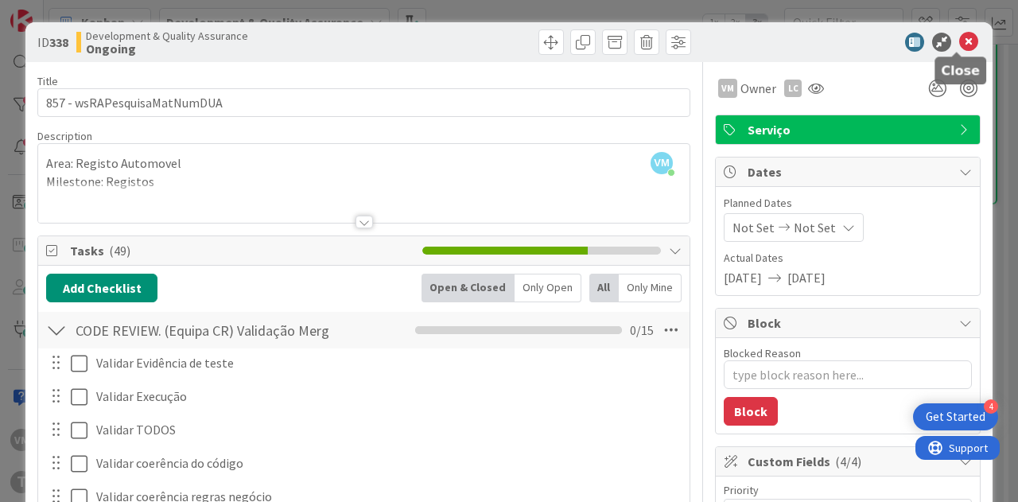
click at [959, 45] on icon at bounding box center [968, 42] width 19 height 19
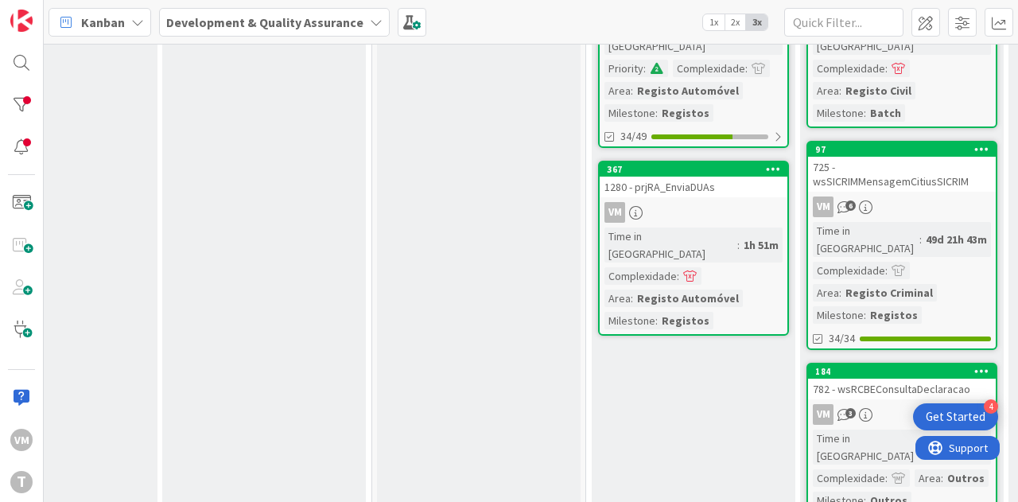
scroll to position [68, 310]
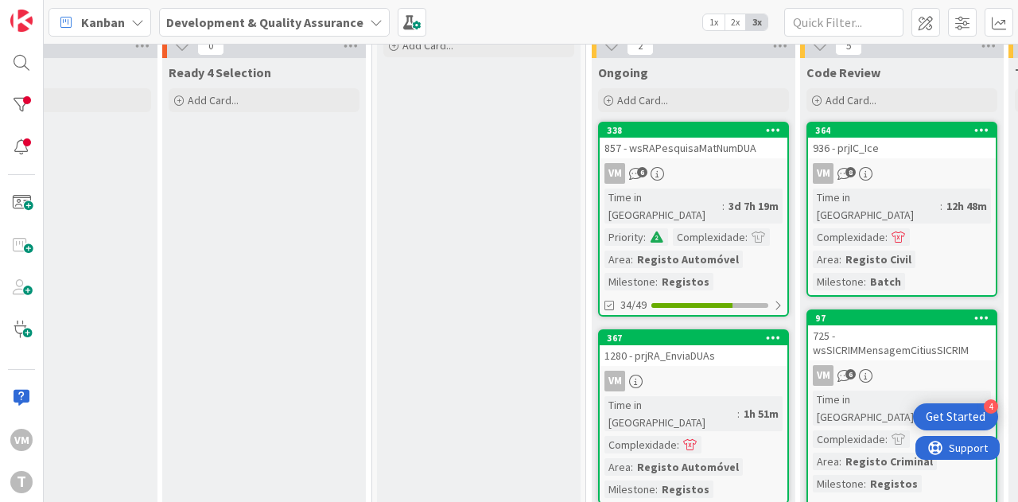
click at [717, 144] on div "857 - wsRAPesquisaMatNumDUA" at bounding box center [694, 148] width 188 height 21
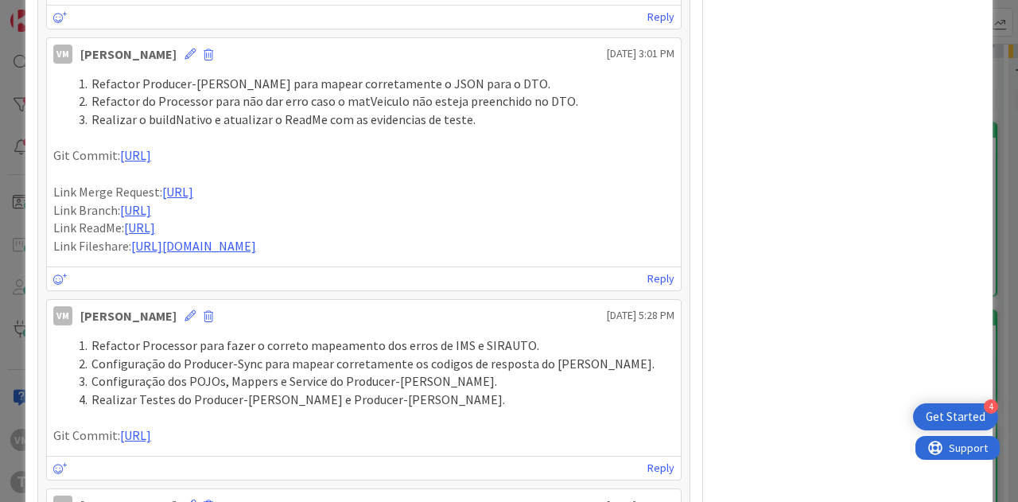
scroll to position [1885, 0]
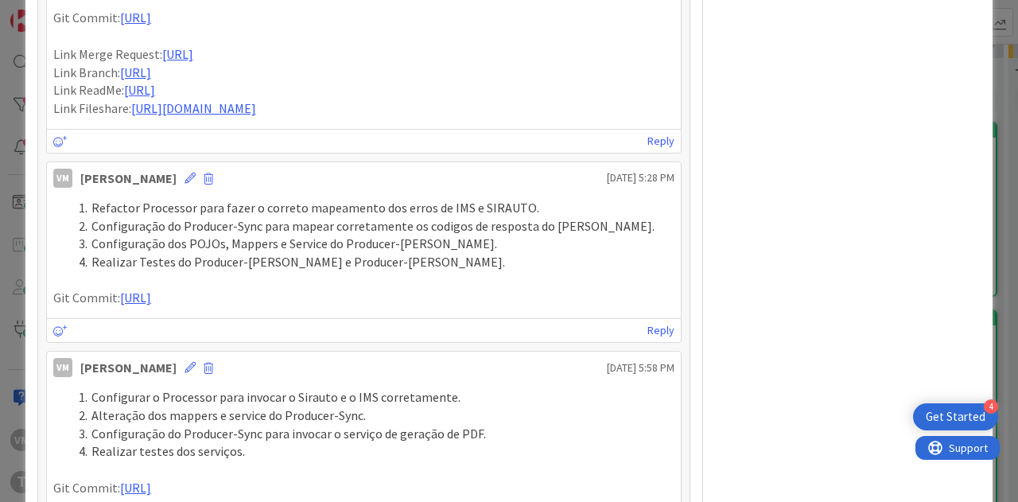
drag, startPoint x: 653, startPoint y: 268, endPoint x: 179, endPoint y: 85, distance: 508.1
click at [179, 85] on div "Refactor Producer-[PERSON_NAME] para mapear corretamente o JSON para o DTO. Ref…" at bounding box center [363, 27] width 621 height 181
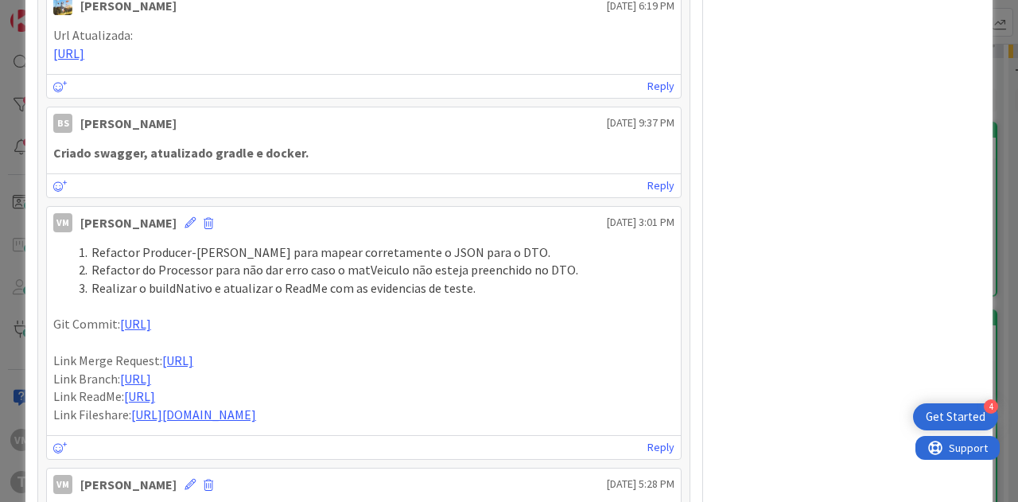
scroll to position [1567, 0]
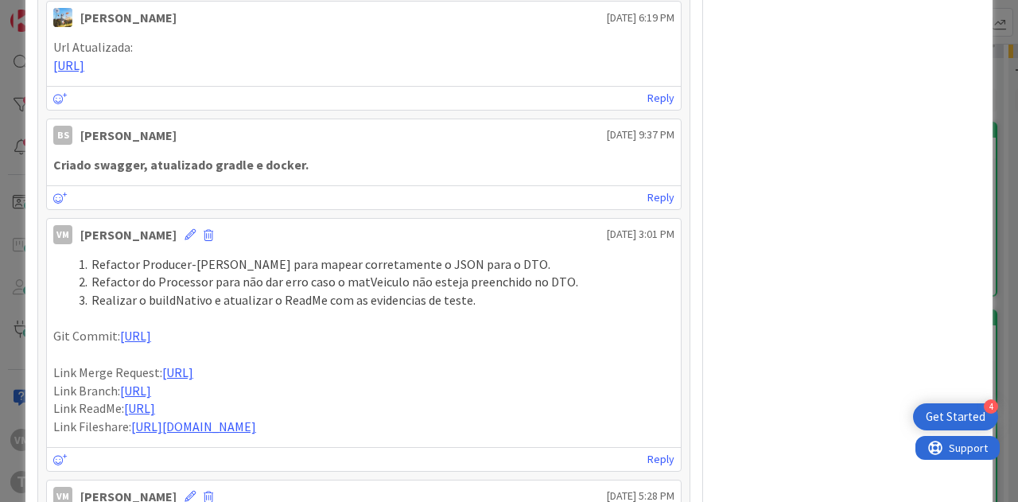
click at [88, 257] on li "Refactor Producer-[PERSON_NAME] para mapear corretamente o JSON para o DTO." at bounding box center [373, 264] width 602 height 18
copy div "Refactor Producer-[PERSON_NAME] para mapear corretamente o JSON para o DTO. Ref…"
click at [93, 257] on li "Refactor Producer-[PERSON_NAME] para mapear corretamente o JSON para o DTO." at bounding box center [373, 264] width 602 height 18
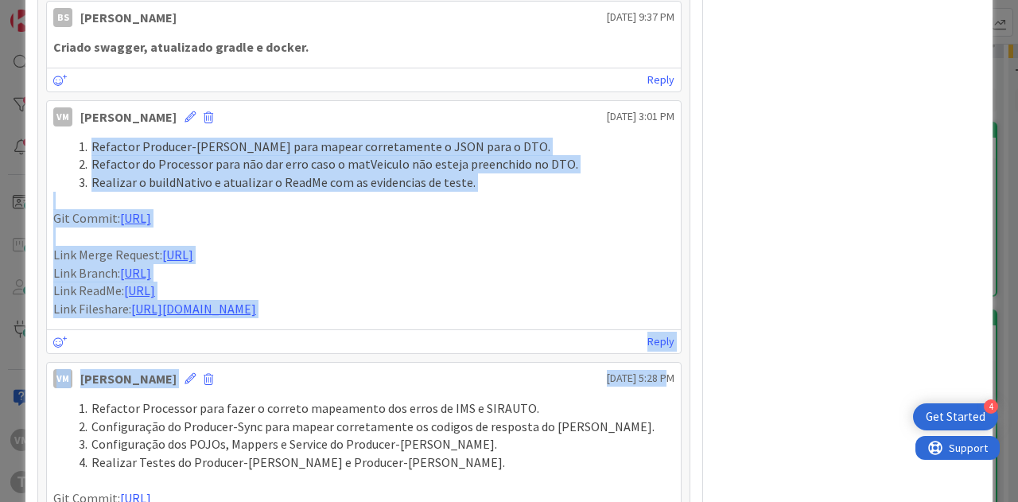
scroll to position [1735, 0]
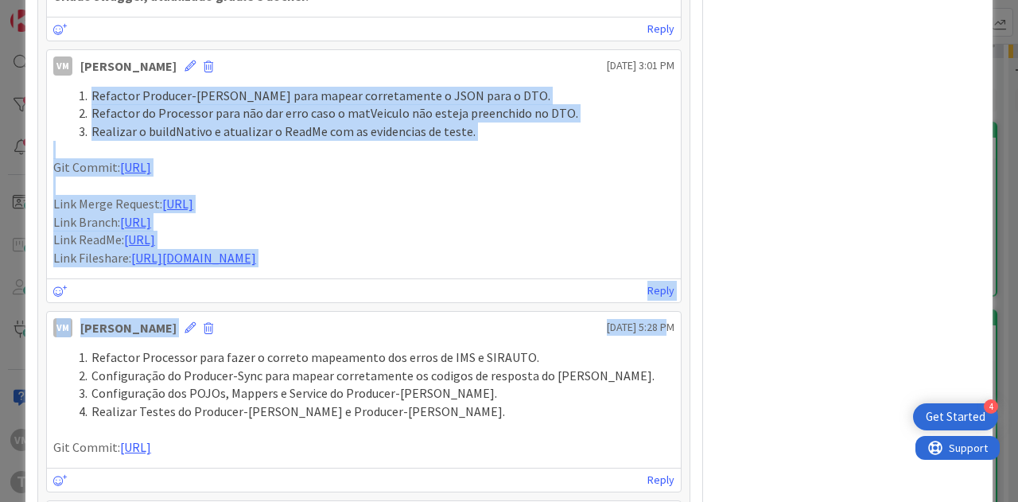
drag, startPoint x: 86, startPoint y: 257, endPoint x: 659, endPoint y: 419, distance: 596.0
click at [659, 267] on div "Refactor Producer-[PERSON_NAME] para mapear corretamente o JSON para o DTO. Ref…" at bounding box center [363, 177] width 621 height 181
copy div "Refactor Producer-[PERSON_NAME] para mapear corretamente o JSON para o DTO. Ref…"
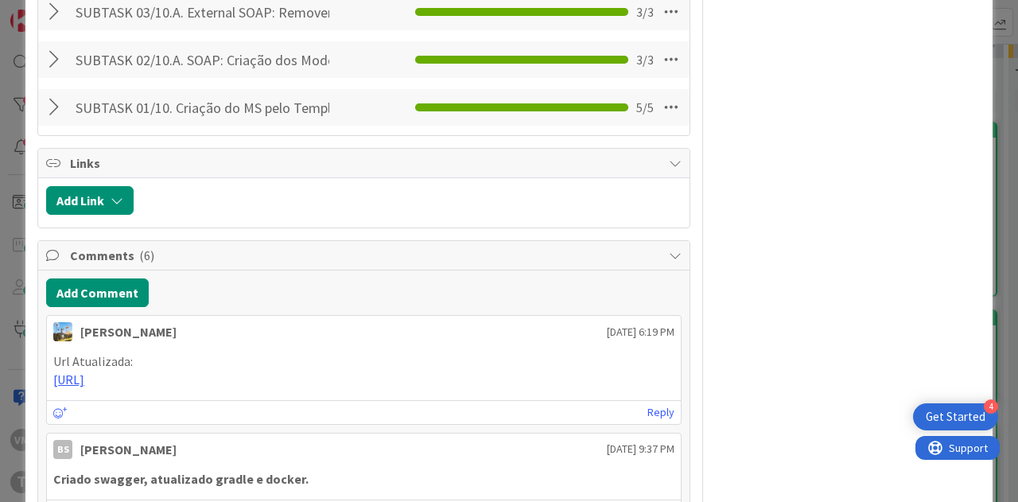
scroll to position [1179, 0]
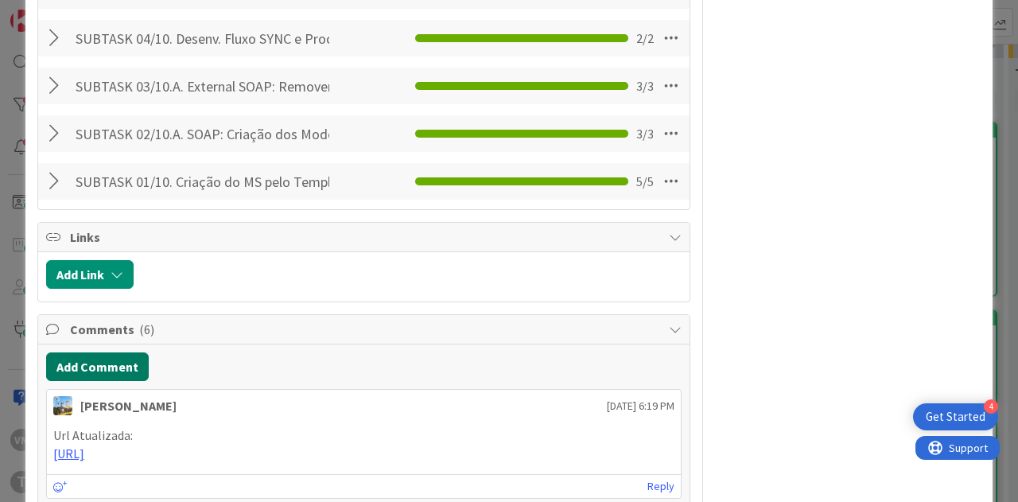
click at [111, 363] on button "Add Comment" at bounding box center [97, 366] width 103 height 29
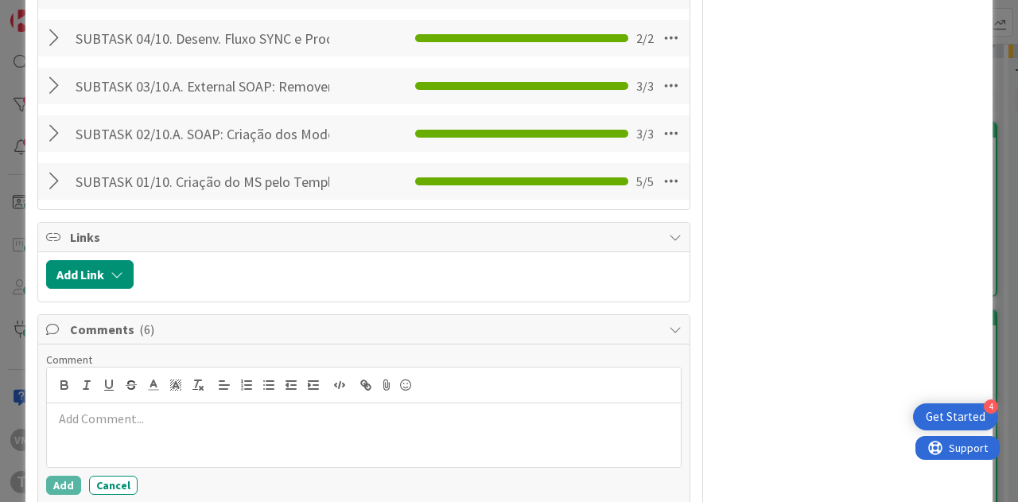
type textarea "x"
click at [275, 384] on button "button" at bounding box center [269, 384] width 22 height 19
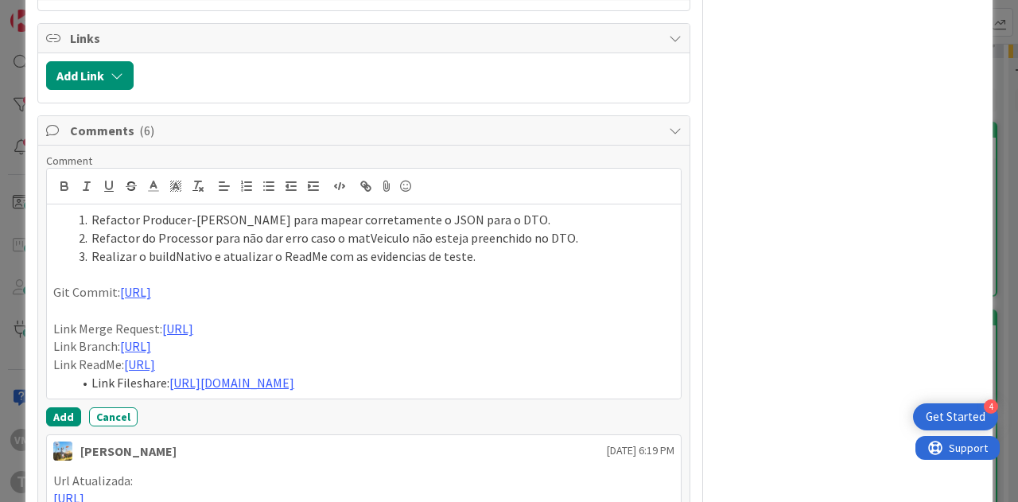
scroll to position [1362, 0]
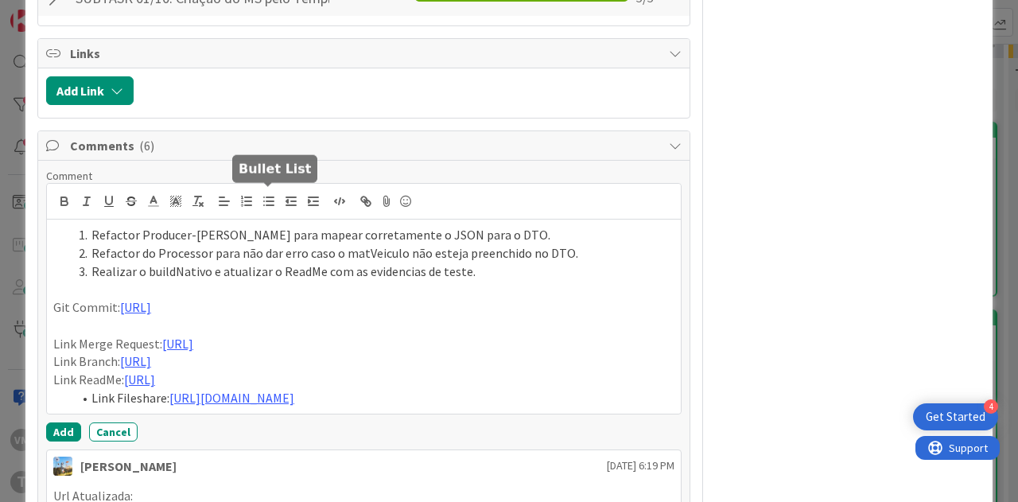
click at [265, 198] on icon "button" at bounding box center [269, 201] width 14 height 14
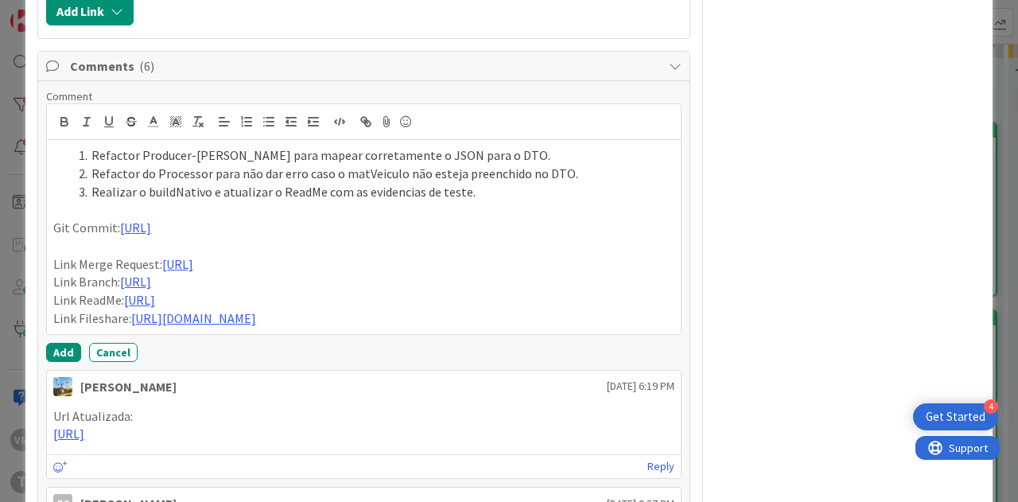
click at [628, 274] on p "Link Merge Request: [URL]" at bounding box center [363, 264] width 621 height 18
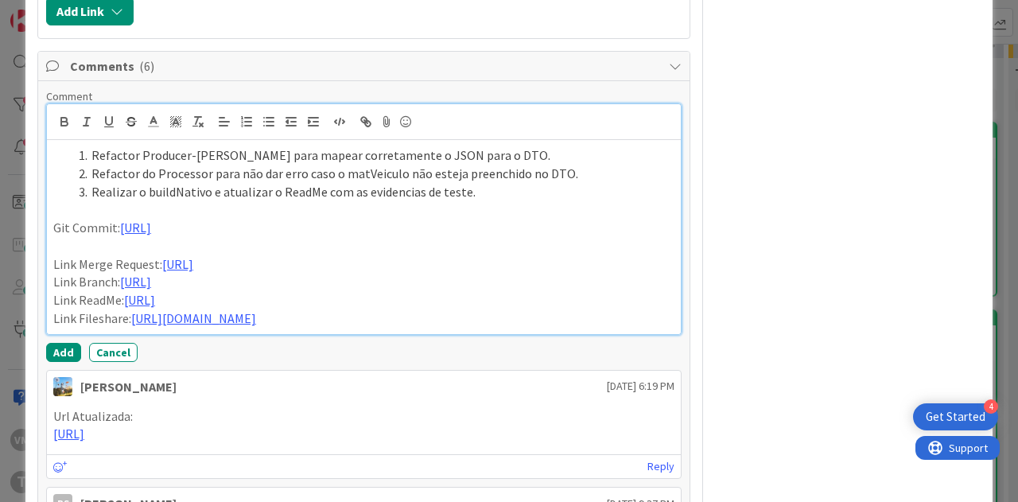
drag, startPoint x: 620, startPoint y: 309, endPoint x: 27, endPoint y: 317, distance: 593.4
click at [27, 317] on div "ID 338 Development & Quality Assurance Ongoing Title 27 / 128 857 - wsRAPesquis…" at bounding box center [508, 235] width 967 height 3311
paste div
drag, startPoint x: 210, startPoint y: 365, endPoint x: 32, endPoint y: 351, distance: 178.7
click at [32, 351] on div "ID 338 Development & Quality Assurance Ongoing Title 27 / 128 857 - wsRAPesquis…" at bounding box center [508, 235] width 967 height 3311
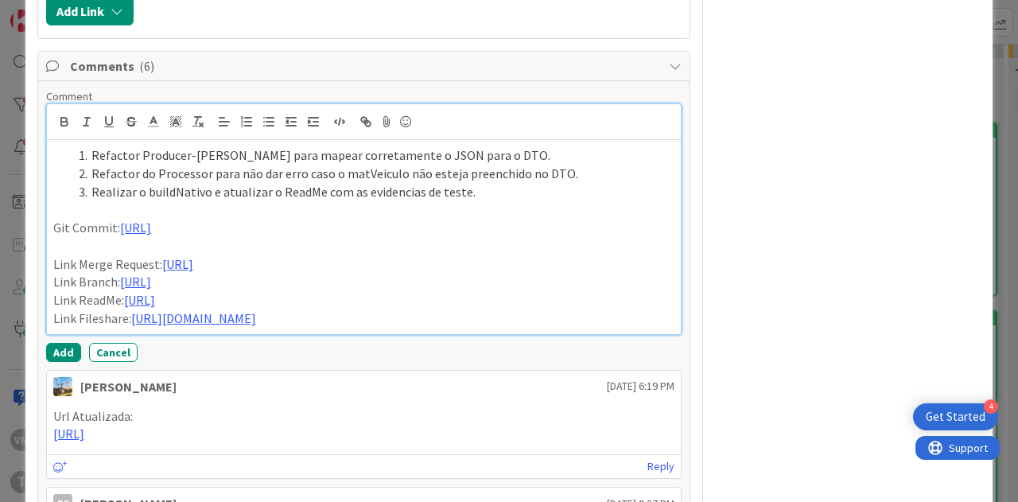
drag, startPoint x: 243, startPoint y: 422, endPoint x: 21, endPoint y: 402, distance: 223.6
click at [21, 402] on div "ID 338 Development & Quality Assurance Ongoing Title 27 / 128 857 - wsRAPesquis…" at bounding box center [509, 251] width 1018 height 502
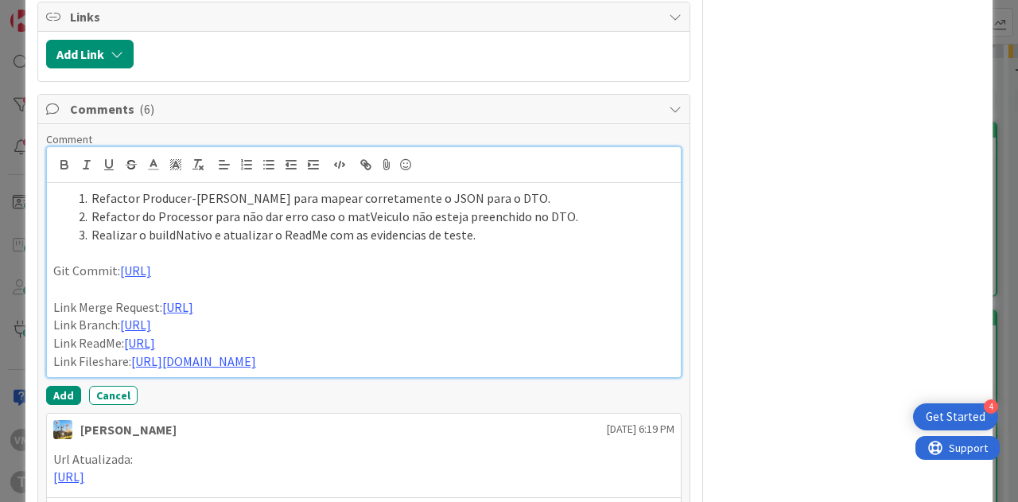
scroll to position [1362, 0]
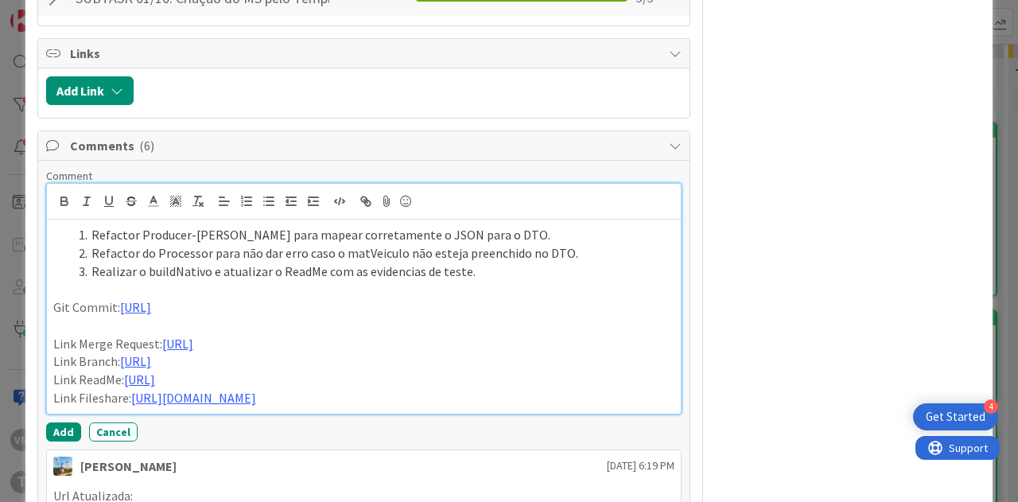
click at [228, 317] on p "Git Commit: [URL]" at bounding box center [363, 307] width 621 height 18
click at [258, 198] on button "button" at bounding box center [269, 201] width 22 height 19
drag, startPoint x: 293, startPoint y: 342, endPoint x: 91, endPoint y: 321, distance: 203.1
click at [91, 317] on li "Git Commit: [URL]" at bounding box center [373, 307] width 602 height 18
click at [264, 196] on icon "button" at bounding box center [269, 201] width 14 height 14
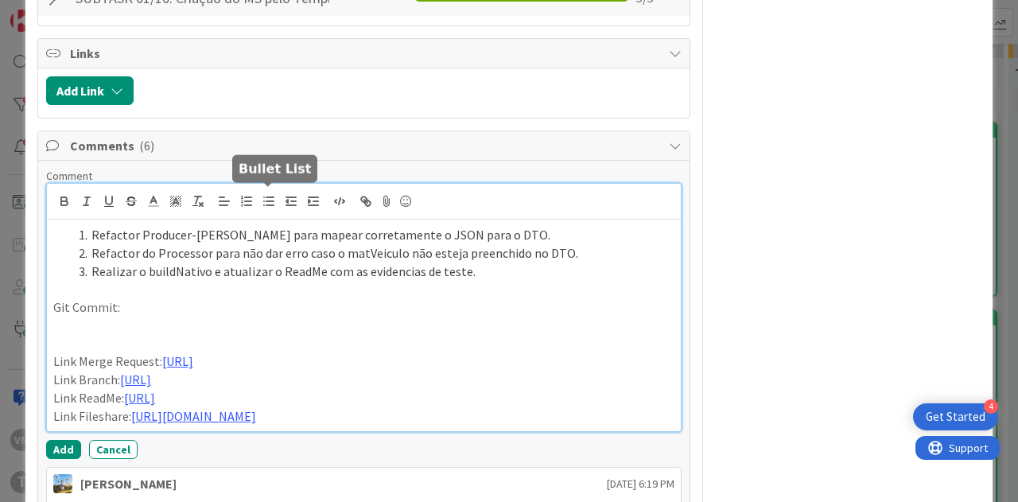
click at [267, 201] on line "button" at bounding box center [269, 201] width 7 height 0
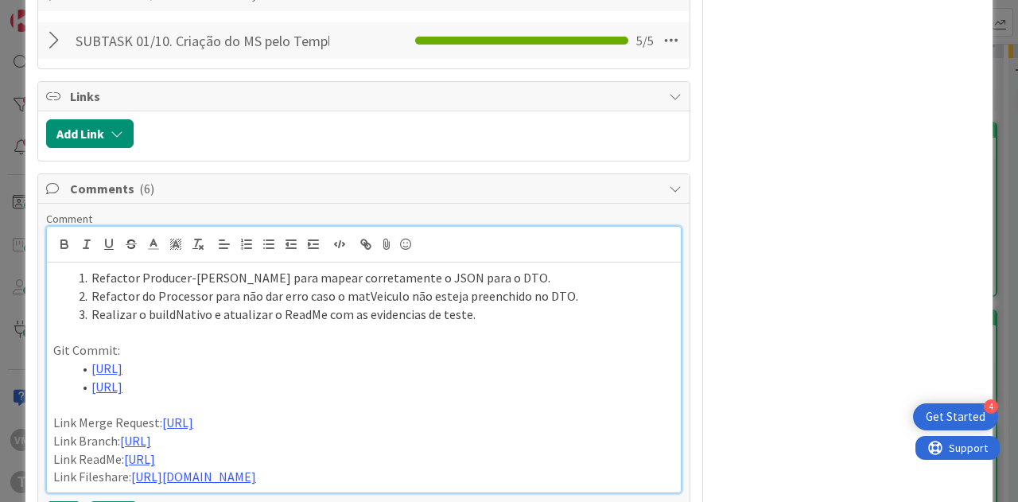
scroll to position [1283, 0]
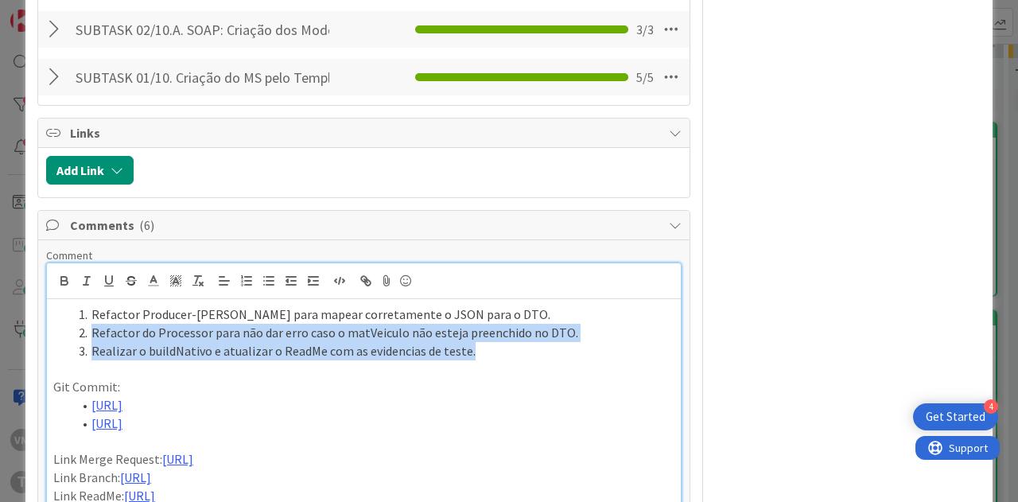
drag, startPoint x: 91, startPoint y: 329, endPoint x: 476, endPoint y: 344, distance: 385.3
click at [476, 344] on ol "Refactor Producer-[PERSON_NAME] para mapear corretamente o JSON para o DTO. Ref…" at bounding box center [363, 332] width 621 height 54
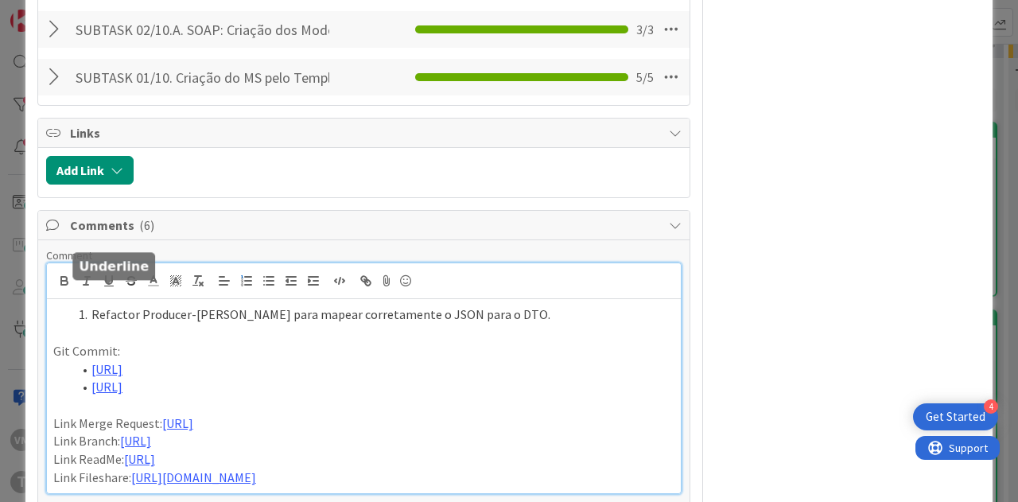
scroll to position [1265, 0]
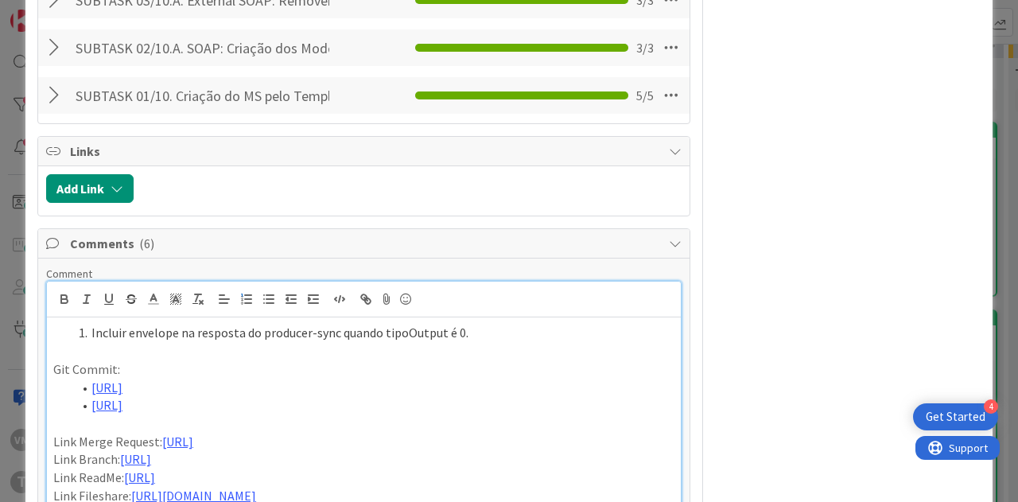
click at [202, 330] on li "Incluir envelope na resposta do producer-sync quando tipoOutput é 0." at bounding box center [373, 333] width 602 height 18
click at [480, 325] on li "Incluir envelope na resposta do producer-sync quando tipoOutput é 0." at bounding box center [373, 333] width 602 height 18
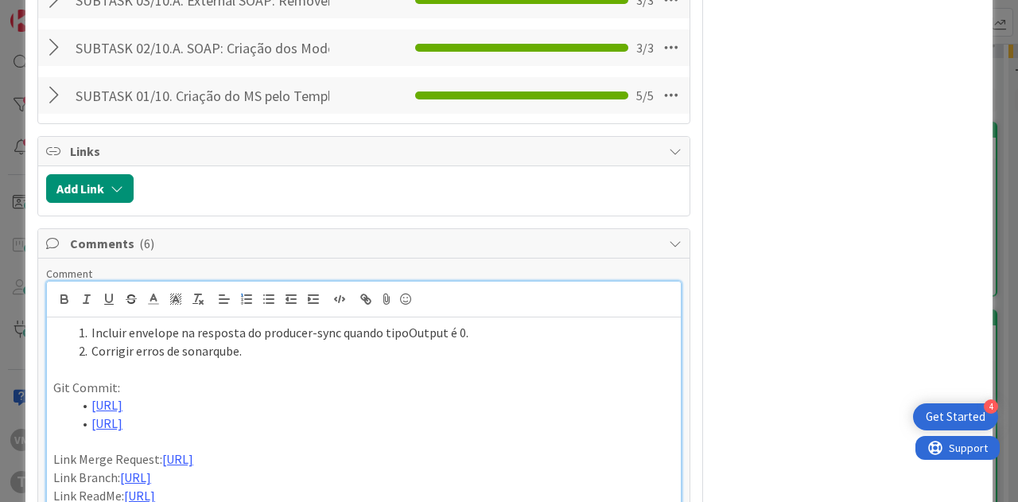
click at [341, 333] on li "Incluir envelope na resposta do producer-sync quando tipoOutput é 0." at bounding box center [373, 333] width 602 height 18
click at [197, 343] on li "Corrigir erros de sonarqube." at bounding box center [373, 351] width 602 height 18
click at [103, 331] on li "Incluir envelope na resposta do producer-sync quando tipoOutput é 0." at bounding box center [373, 333] width 602 height 18
click at [0, 0] on lt-div "Correct" at bounding box center [0, 0] width 0 height 0
click at [0, 0] on lt-div at bounding box center [0, 0] width 0 height 0
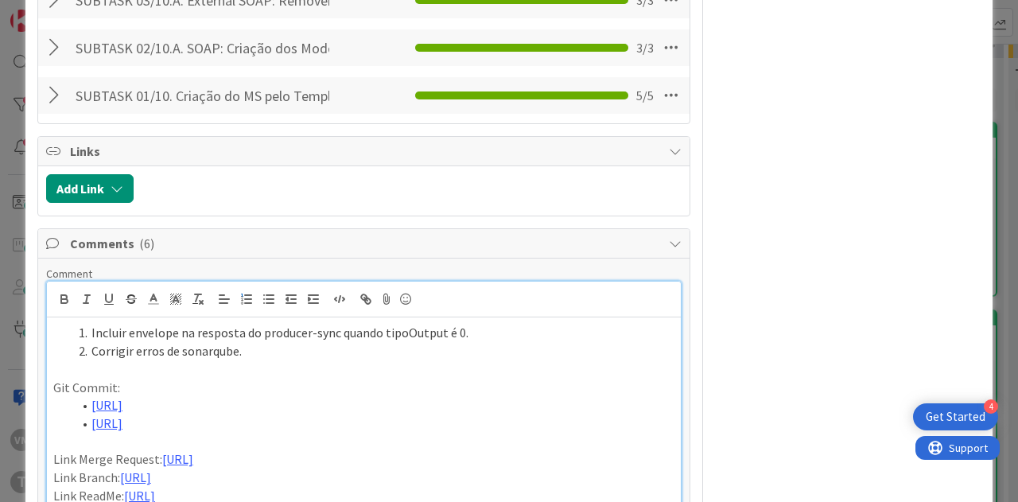
click at [0, 0] on lt-div at bounding box center [0, 0] width 0 height 0
click at [124, 330] on li "Incluir envelope na resposta do producer-sync quando tipoOutput é 0." at bounding box center [373, 333] width 602 height 18
click at [217, 324] on li "Incluir Envelope na resposta do producer-sync quando tipoOutput é 0." at bounding box center [373, 333] width 602 height 18
click at [262, 324] on li "Incluir Envelope na resposta do producer-sync quando tipoOutput é 0." at bounding box center [373, 333] width 602 height 18
click at [452, 328] on li "Incluir Envelope na resposta do Producer-Sync quando tipoOutput é 0." at bounding box center [373, 333] width 602 height 18
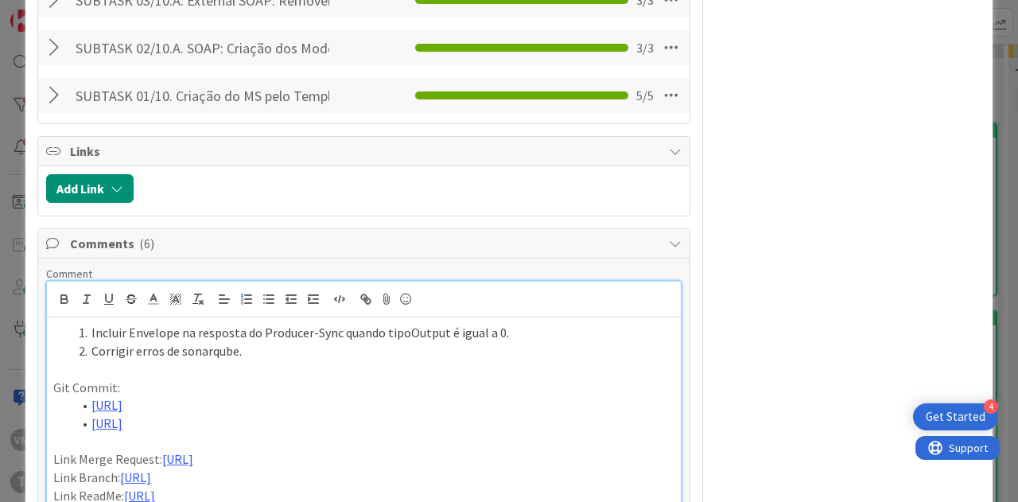
click at [468, 328] on li "Incluir Envelope na resposta do Producer-Sync quando tipoOutput é igual a 0." at bounding box center [373, 333] width 602 height 18
click at [293, 360] on p at bounding box center [363, 369] width 621 height 18
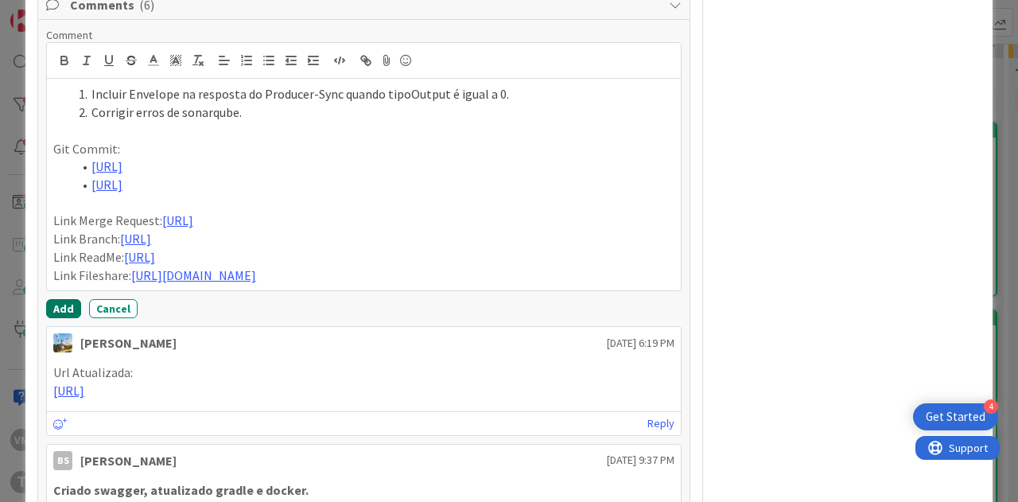
click at [76, 318] on button "Add" at bounding box center [63, 308] width 35 height 19
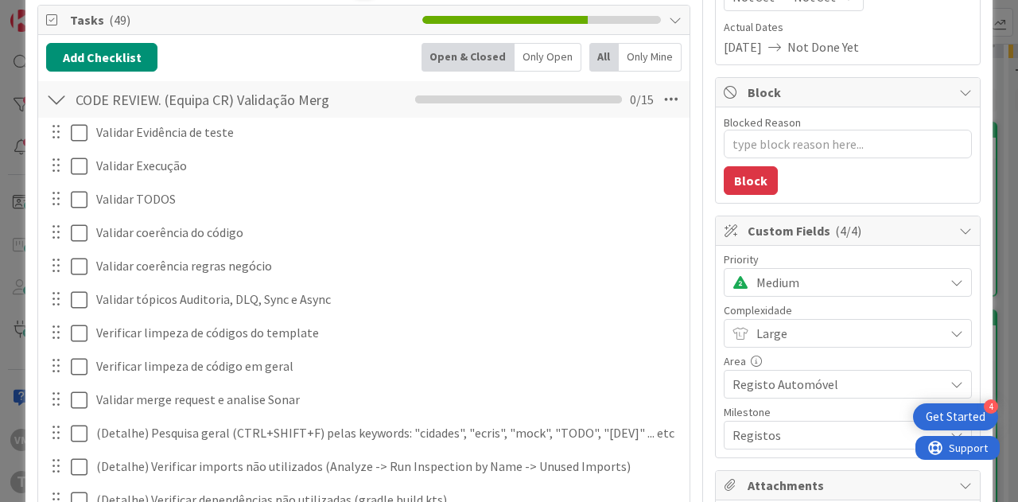
scroll to position [0, 0]
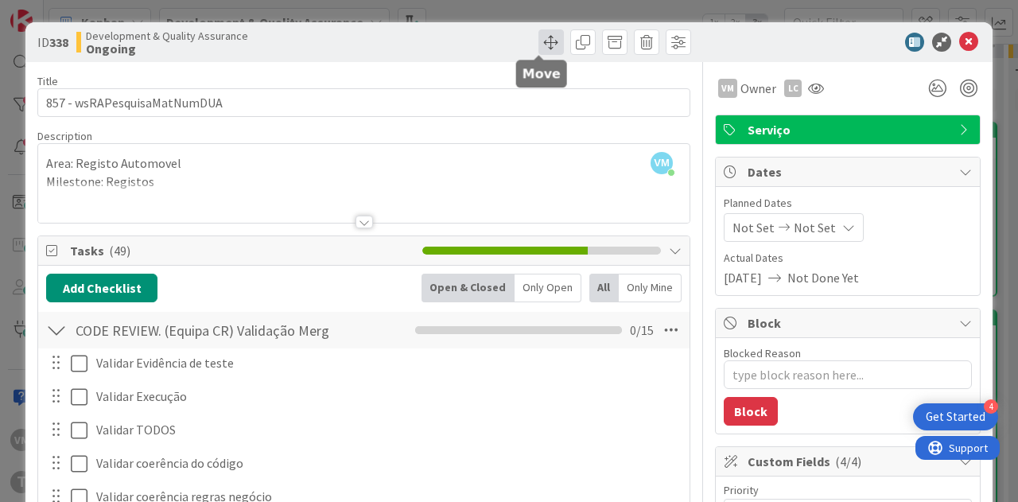
click at [546, 42] on span at bounding box center [550, 41] width 25 height 25
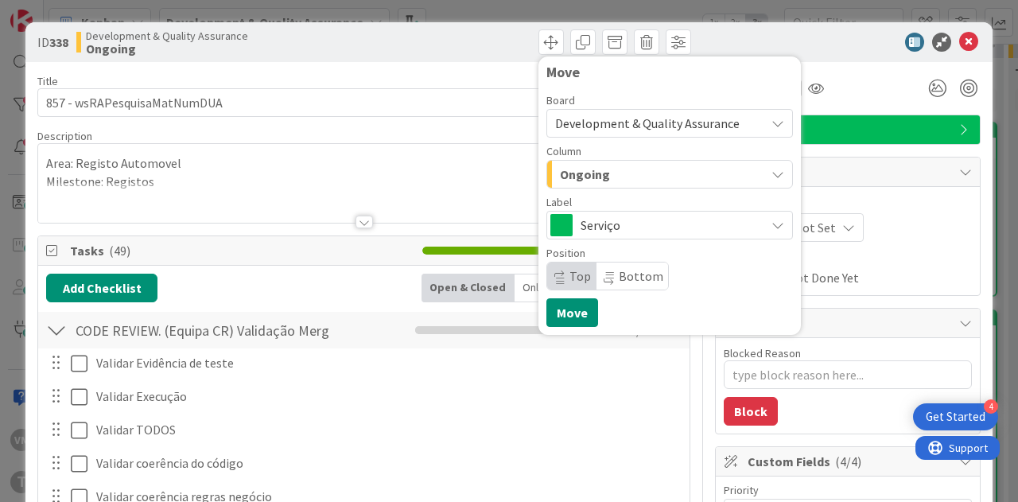
click at [614, 173] on div "Ongoing" at bounding box center [660, 173] width 209 height 25
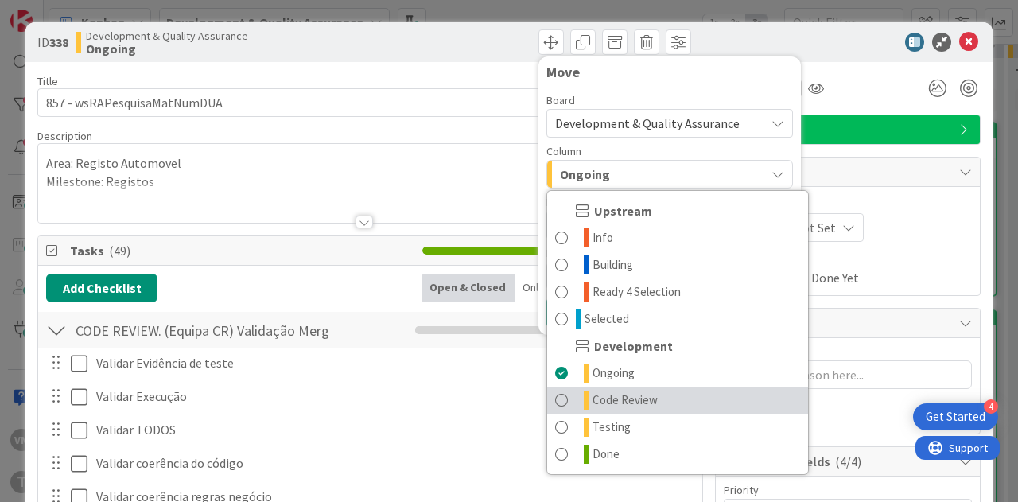
click at [620, 395] on span "Code Review" at bounding box center [625, 400] width 65 height 19
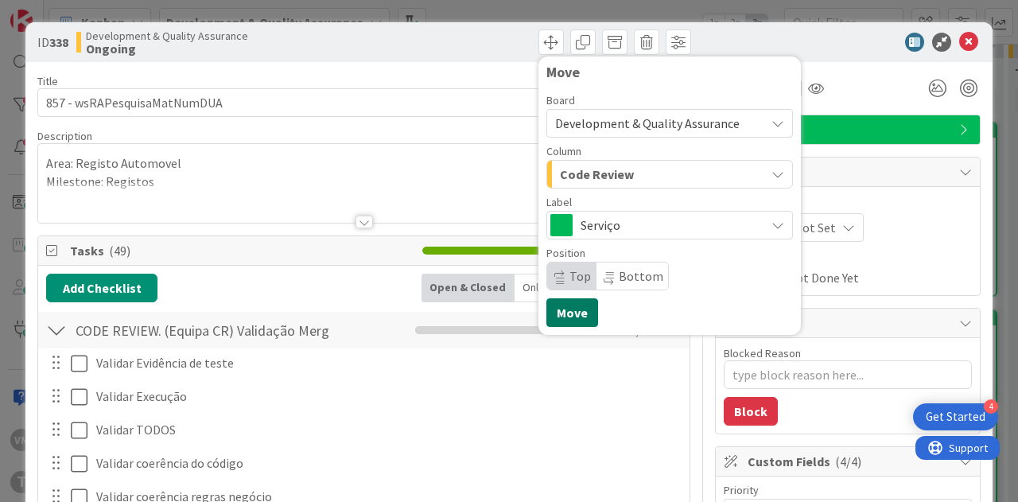
click at [577, 313] on button "Move" at bounding box center [572, 312] width 52 height 29
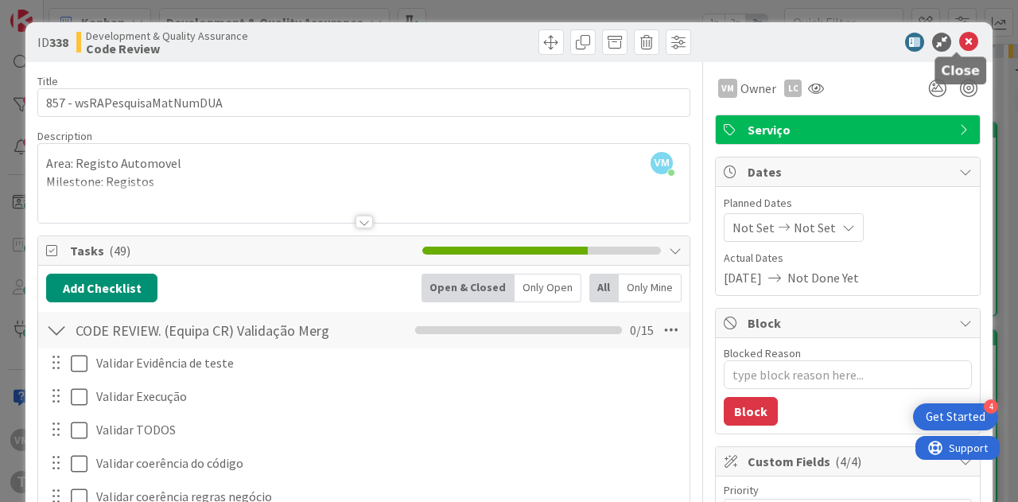
click at [959, 45] on icon at bounding box center [968, 42] width 19 height 19
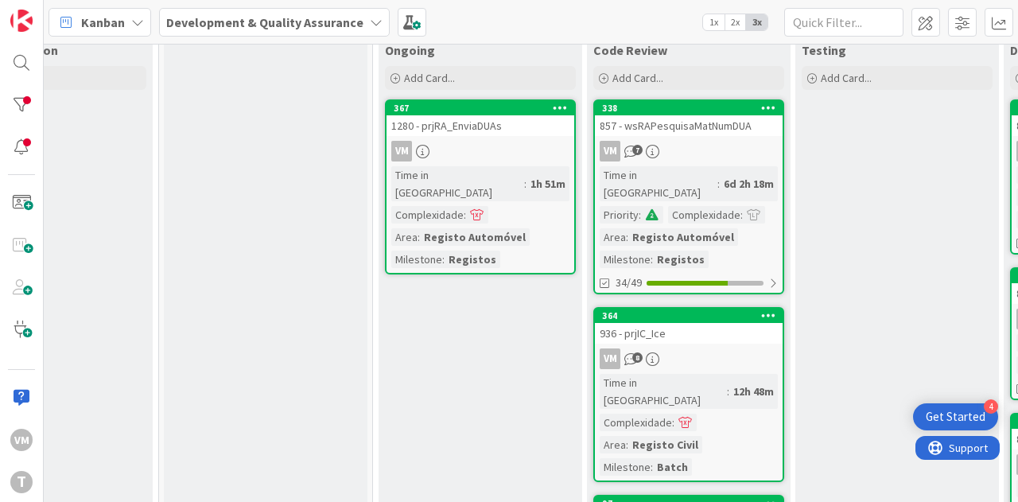
scroll to position [91, 523]
click at [692, 142] on div "VM 7" at bounding box center [689, 151] width 188 height 21
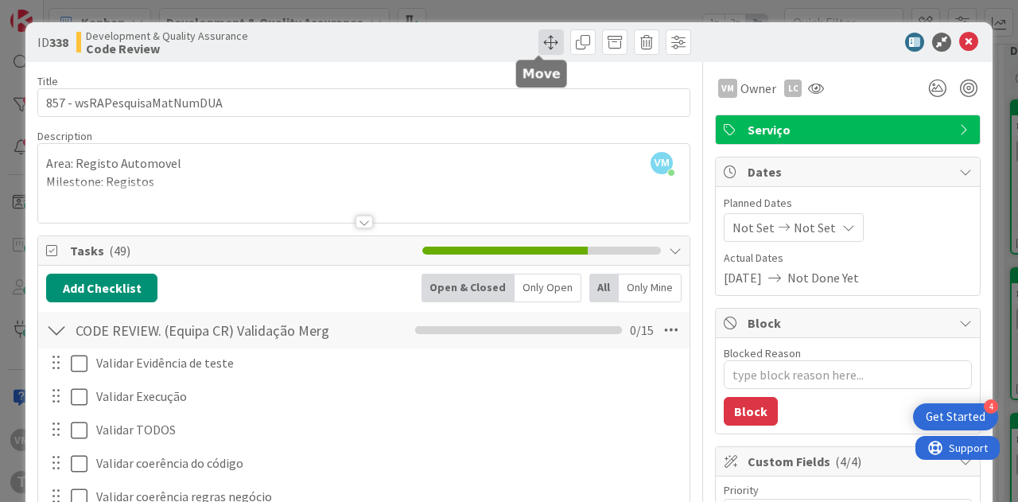
click at [544, 39] on span at bounding box center [550, 41] width 25 height 25
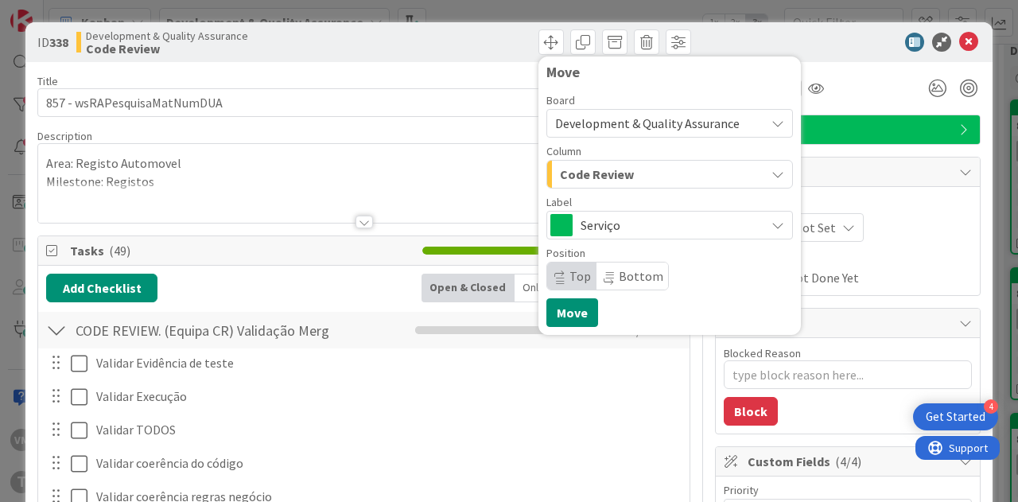
click at [617, 178] on span "Code Review" at bounding box center [597, 174] width 74 height 21
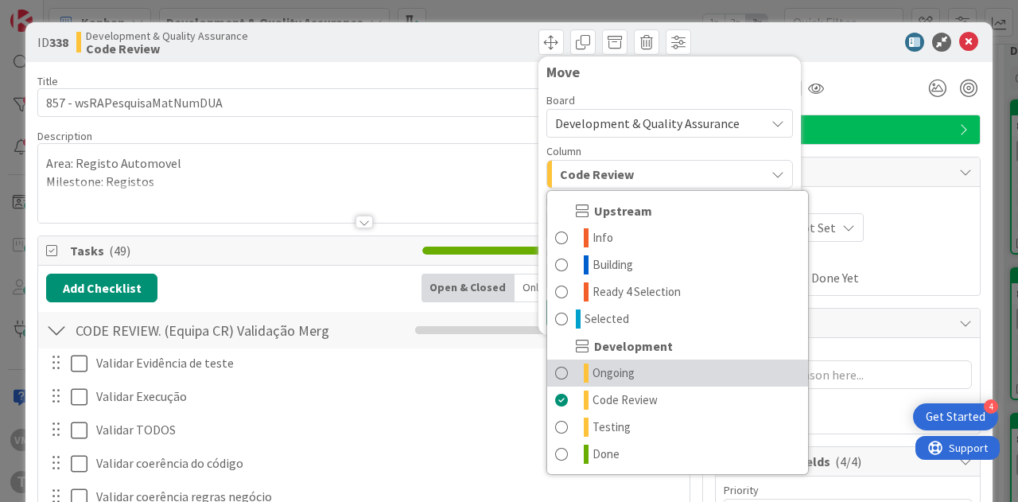
click at [593, 371] on span "Ongoing" at bounding box center [614, 372] width 42 height 19
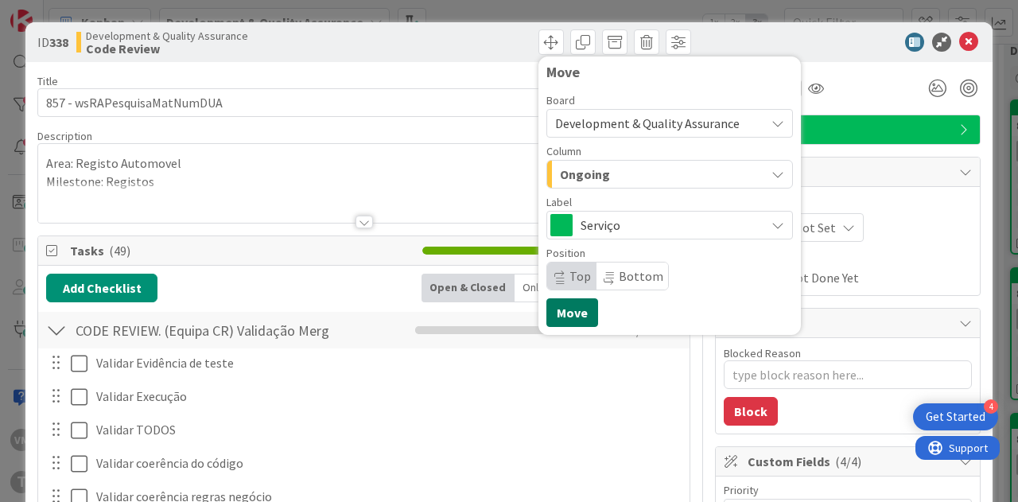
click at [565, 314] on button "Move" at bounding box center [572, 312] width 52 height 29
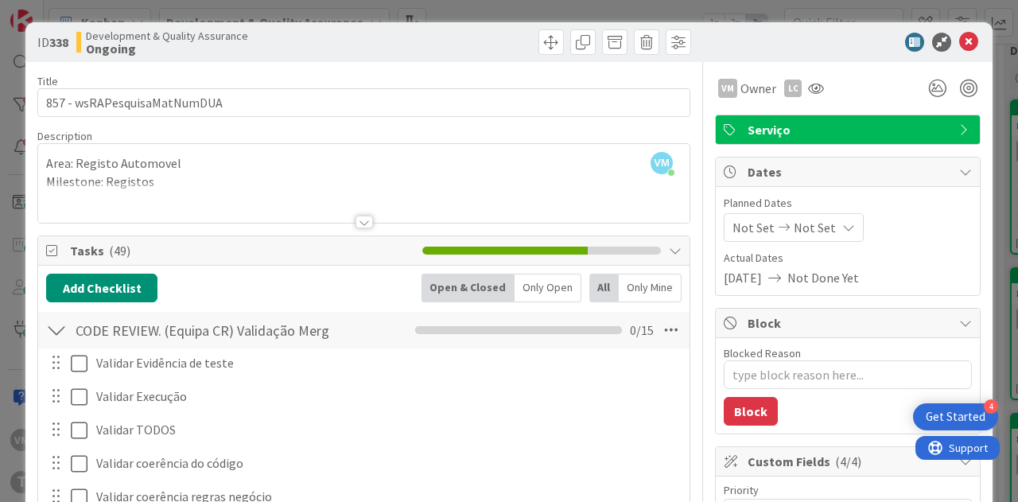
type textarea "x"
